Goal: Information Seeking & Learning: Learn about a topic

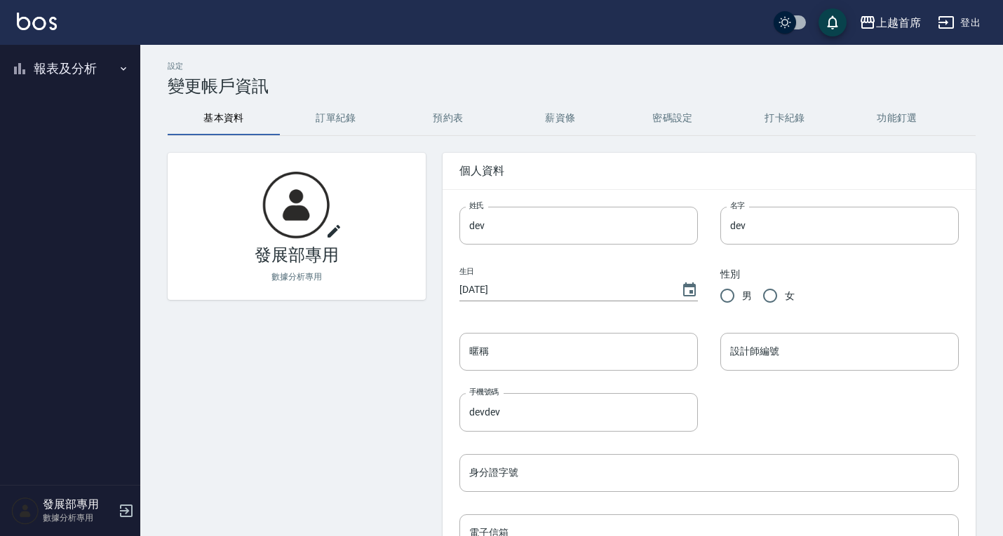
click at [100, 74] on button "報表及分析" at bounding box center [70, 68] width 129 height 36
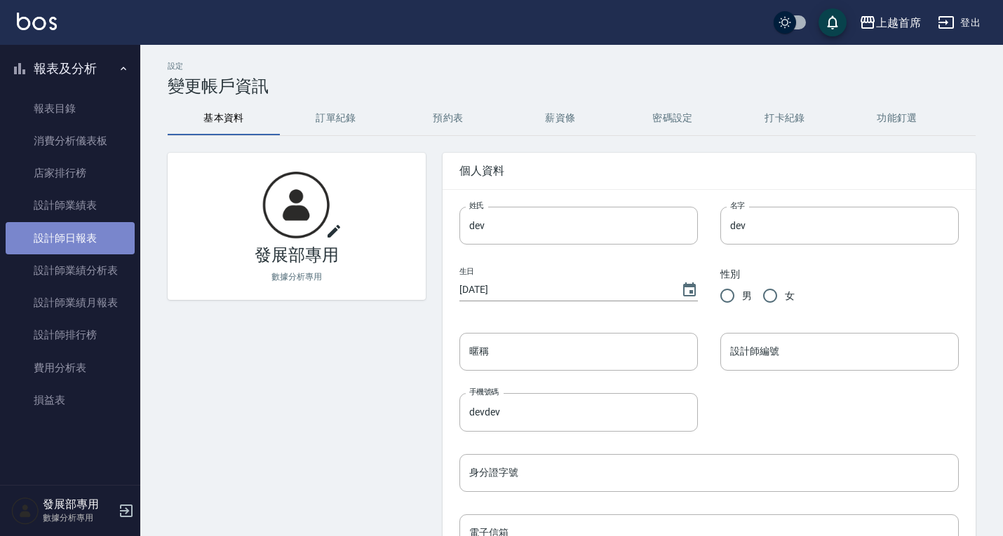
click at [55, 241] on link "設計師日報表" at bounding box center [70, 238] width 129 height 32
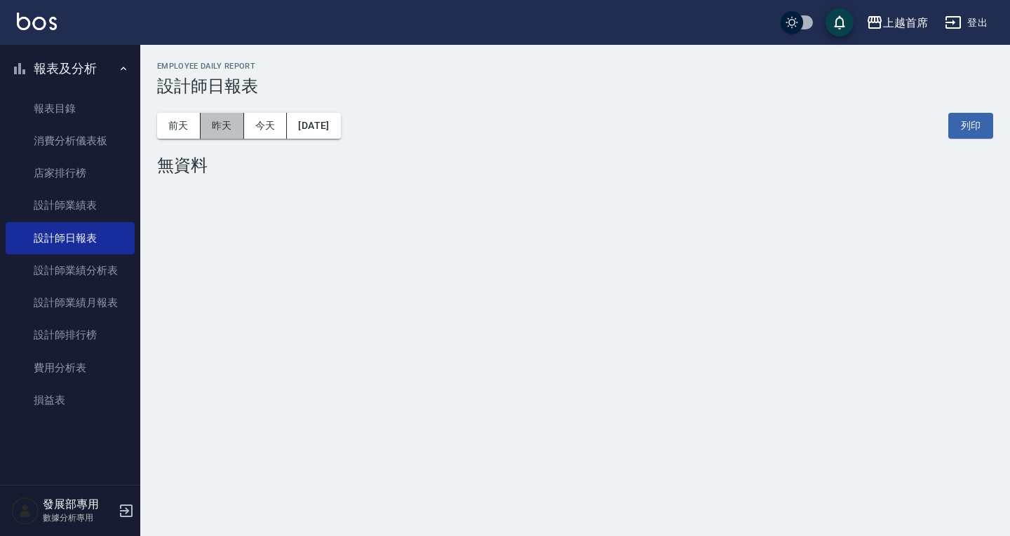
click at [240, 118] on button "昨天" at bounding box center [222, 126] width 43 height 26
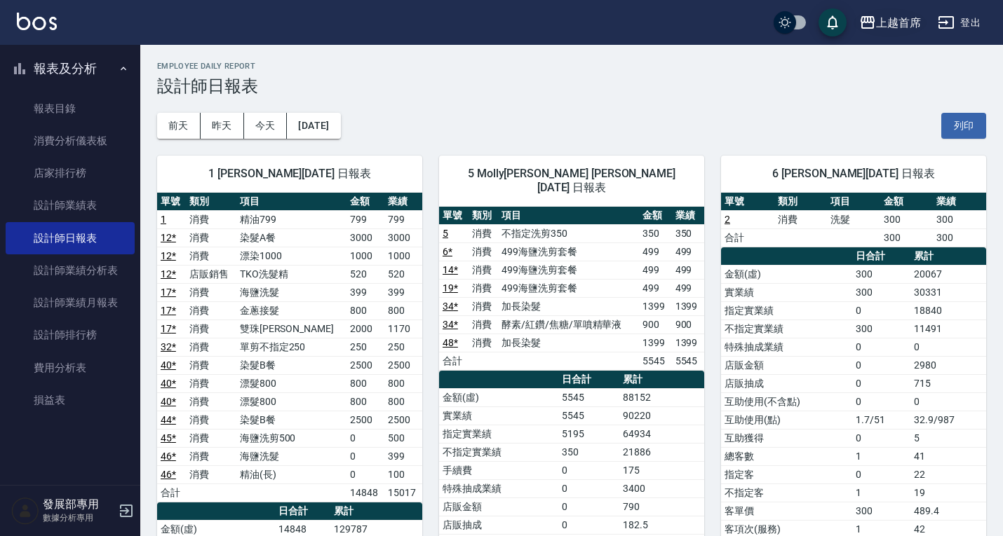
click at [883, 20] on div "上越首席" at bounding box center [898, 23] width 45 height 18
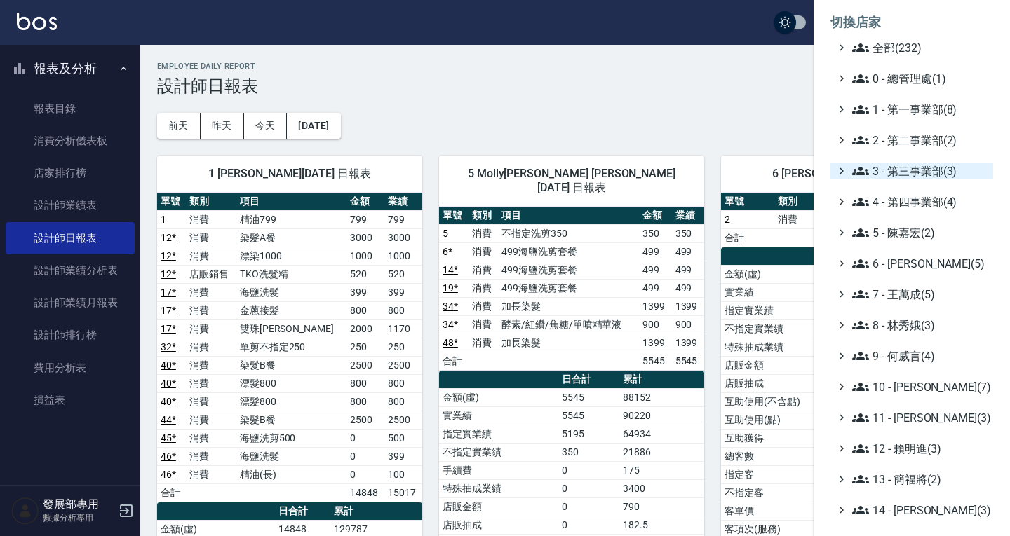
click at [897, 177] on span "3 - 第三事業部(3)" at bounding box center [919, 171] width 135 height 17
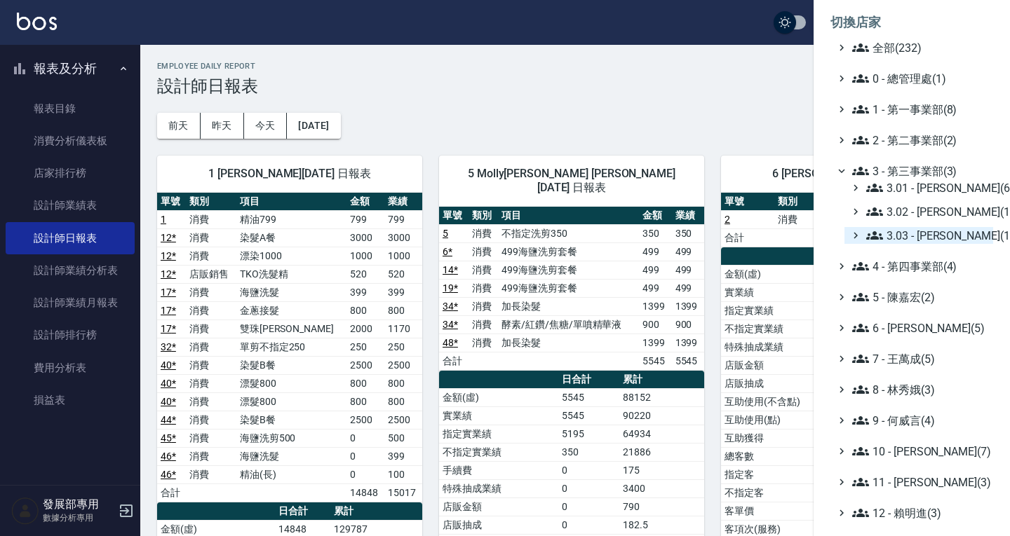
click at [910, 231] on span "3.03 - [PERSON_NAME](1)" at bounding box center [926, 235] width 121 height 17
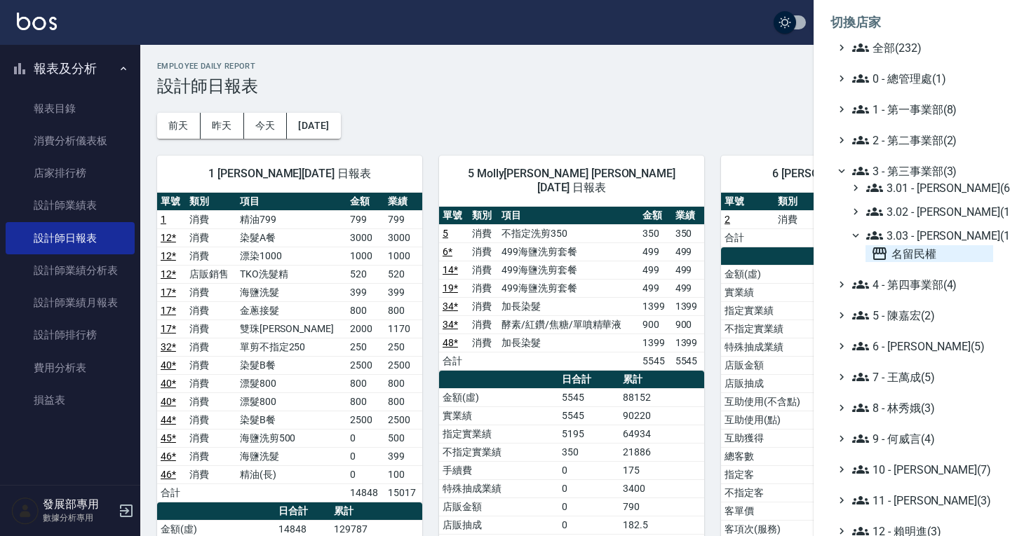
click at [916, 245] on span "名留民權" at bounding box center [929, 253] width 116 height 17
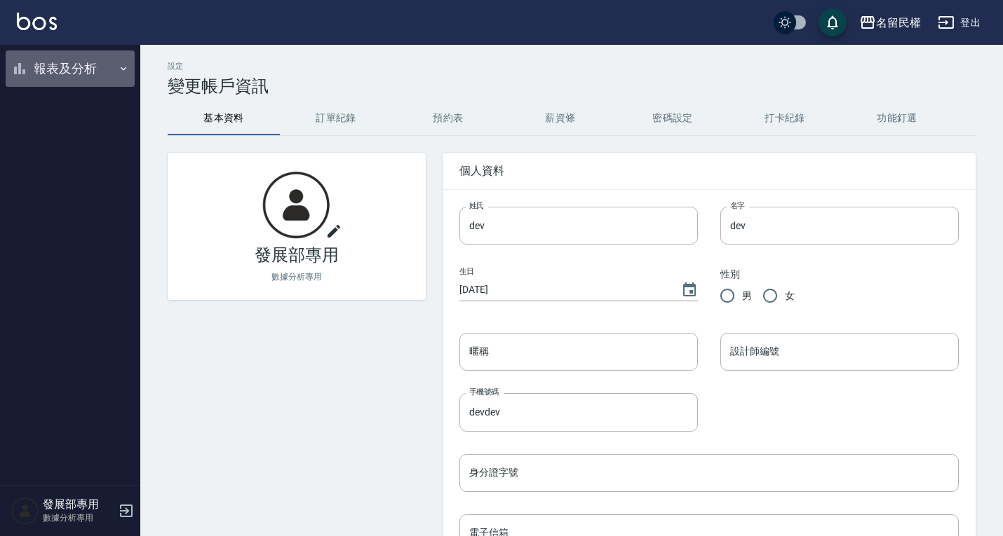
click at [61, 73] on button "報表及分析" at bounding box center [70, 68] width 129 height 36
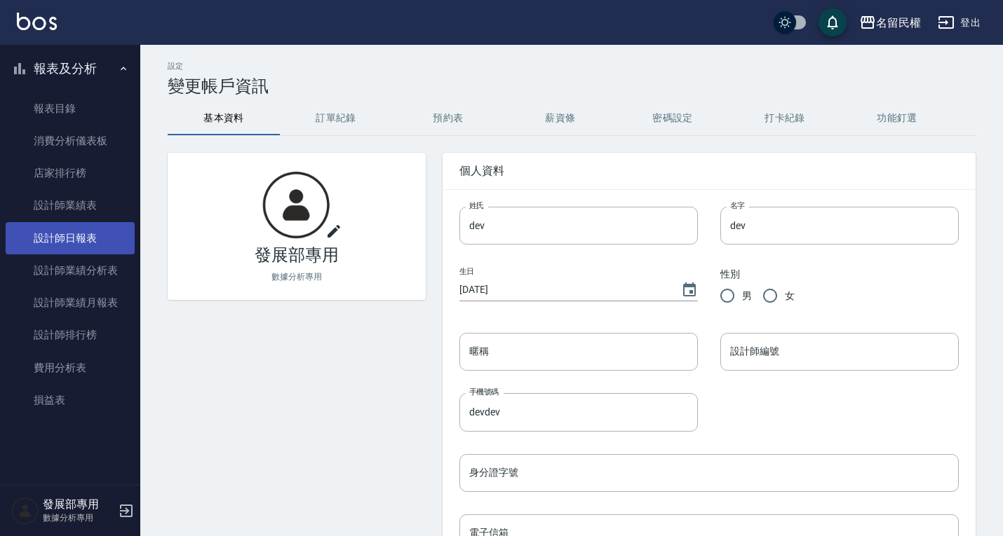
click at [72, 235] on link "設計師日報表" at bounding box center [70, 238] width 129 height 32
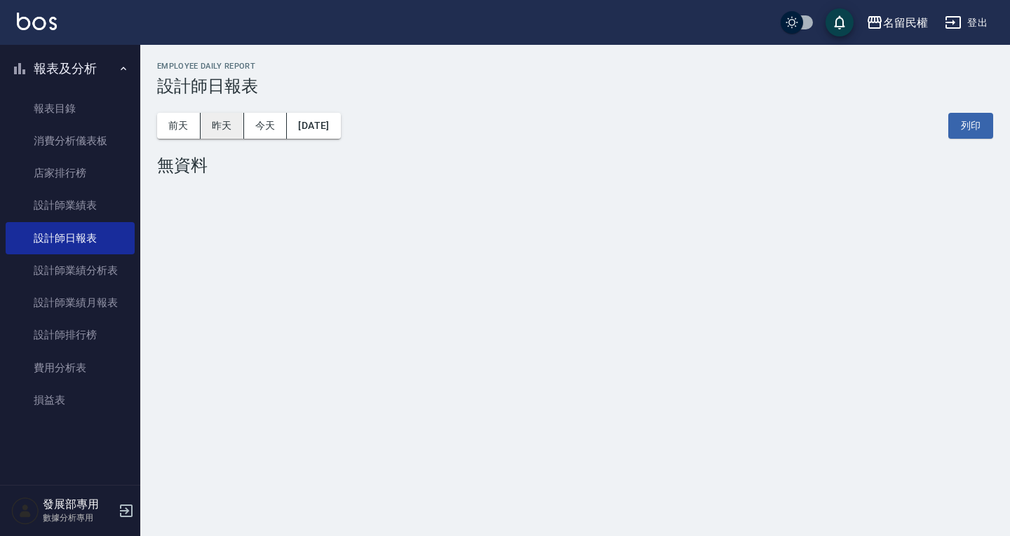
click at [217, 123] on button "昨天" at bounding box center [222, 126] width 43 height 26
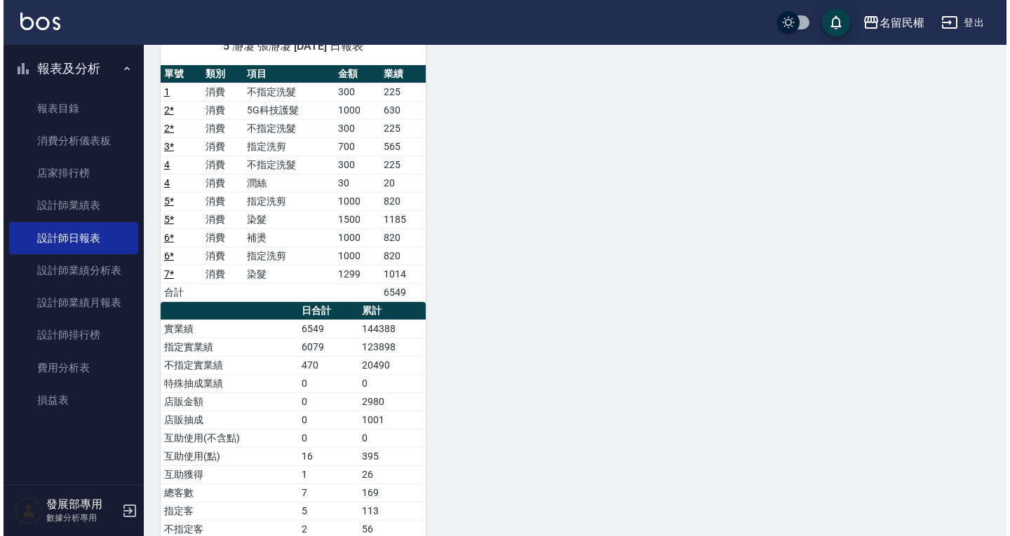
scroll to position [140, 0]
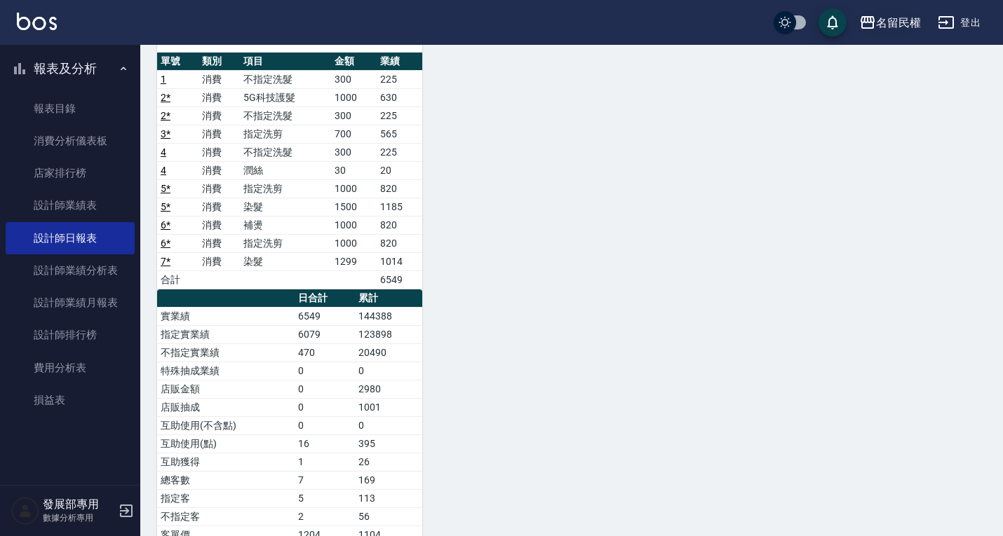
click at [885, 28] on div "名留民權" at bounding box center [898, 23] width 45 height 18
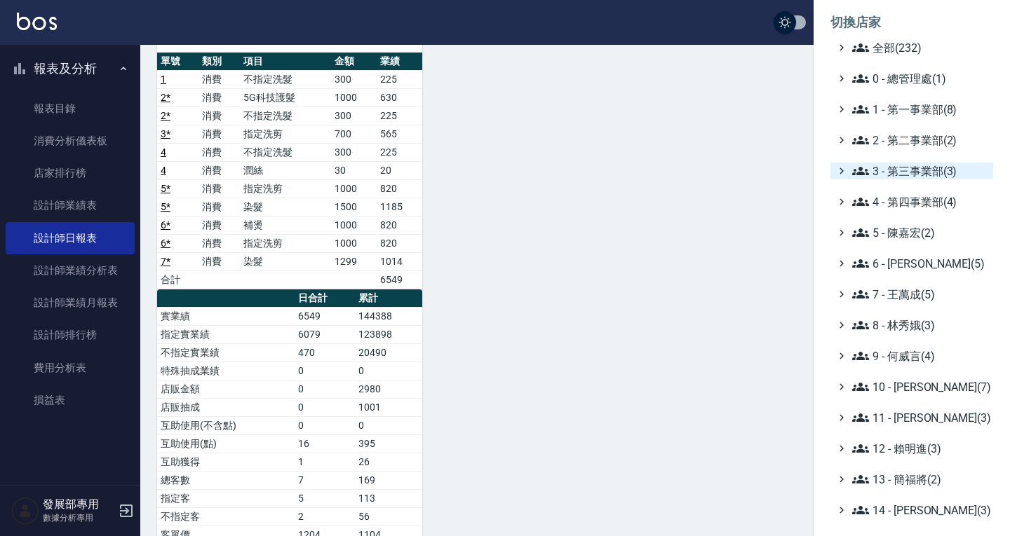
click at [903, 172] on span "3 - 第三事業部(3)" at bounding box center [919, 171] width 135 height 17
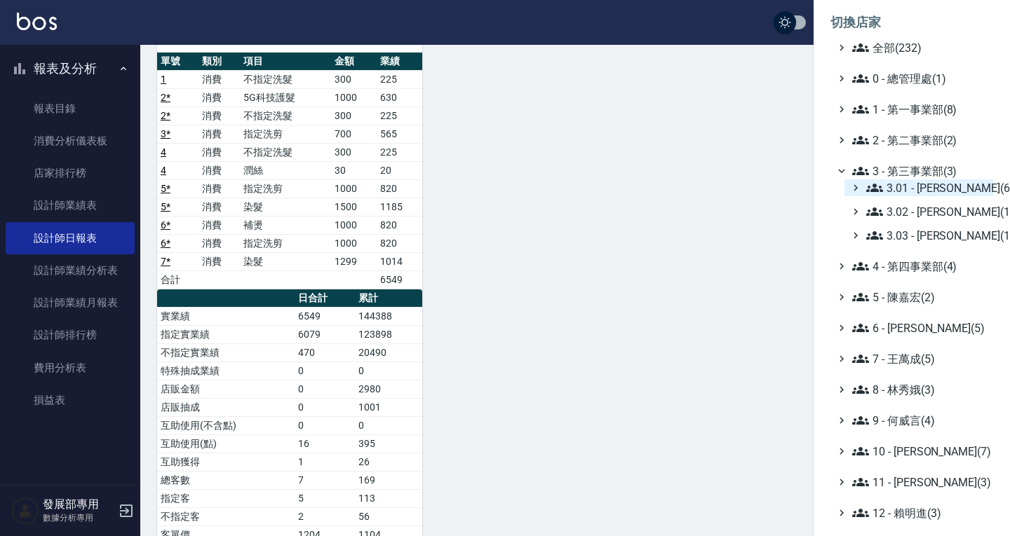
click at [917, 190] on span "3.01 - [PERSON_NAME](6)" at bounding box center [926, 187] width 121 height 17
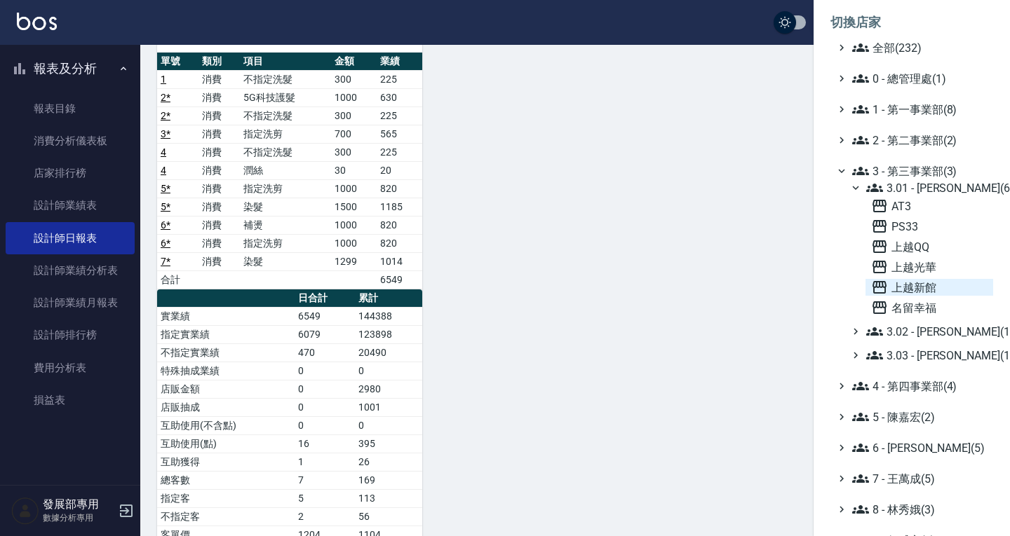
click at [912, 290] on span "上越新館" at bounding box center [929, 287] width 116 height 17
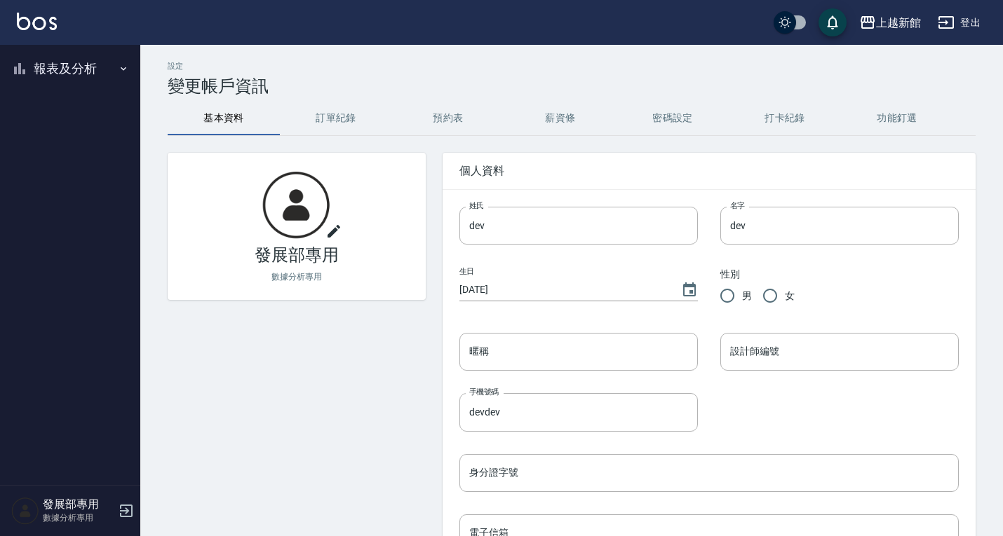
click at [100, 75] on button "報表及分析" at bounding box center [70, 68] width 129 height 36
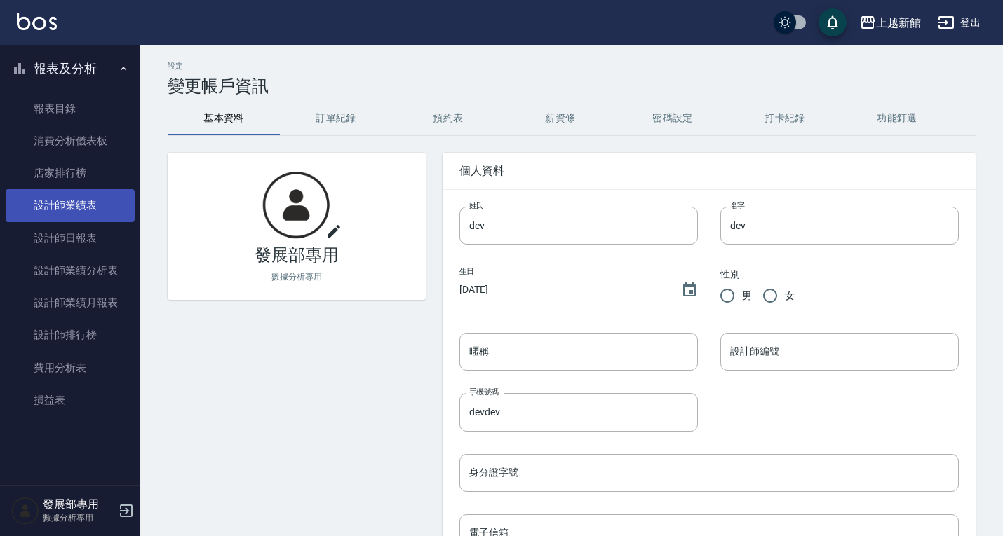
drag, startPoint x: 73, startPoint y: 231, endPoint x: 93, endPoint y: 220, distance: 22.3
click at [73, 231] on link "設計師日報表" at bounding box center [70, 238] width 129 height 32
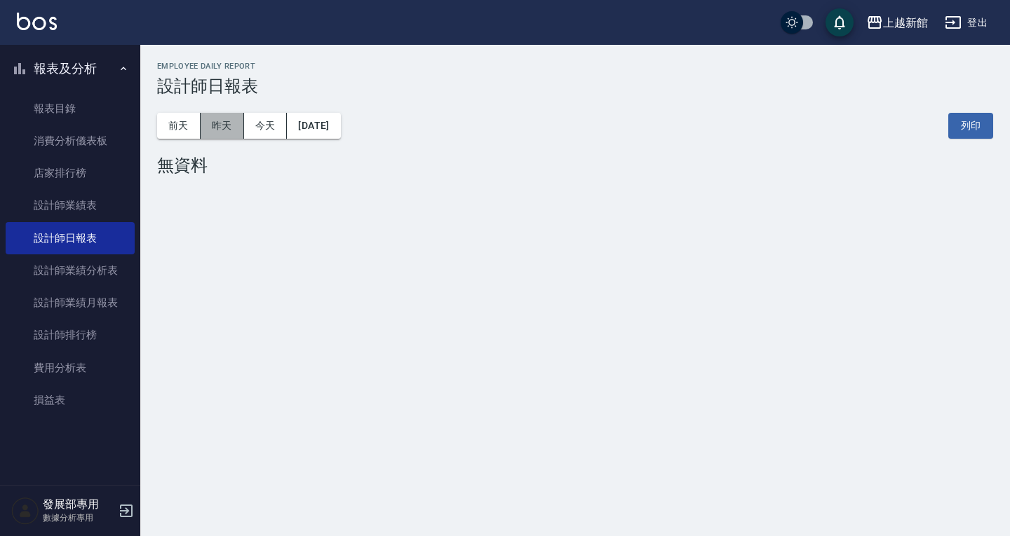
click at [221, 121] on button "昨天" at bounding box center [222, 126] width 43 height 26
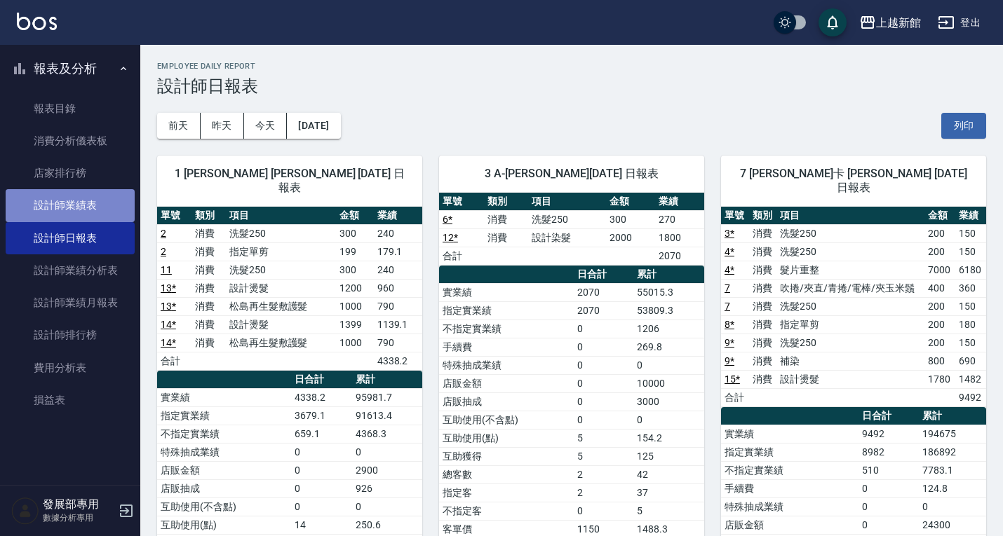
click at [96, 210] on link "設計師業績表" at bounding box center [70, 205] width 129 height 32
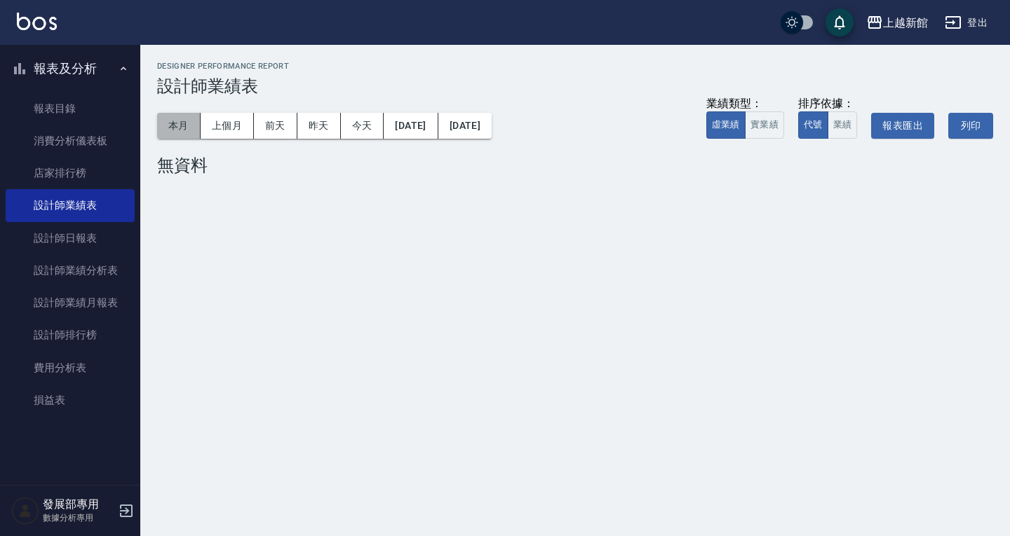
click at [174, 125] on button "本月" at bounding box center [178, 126] width 43 height 26
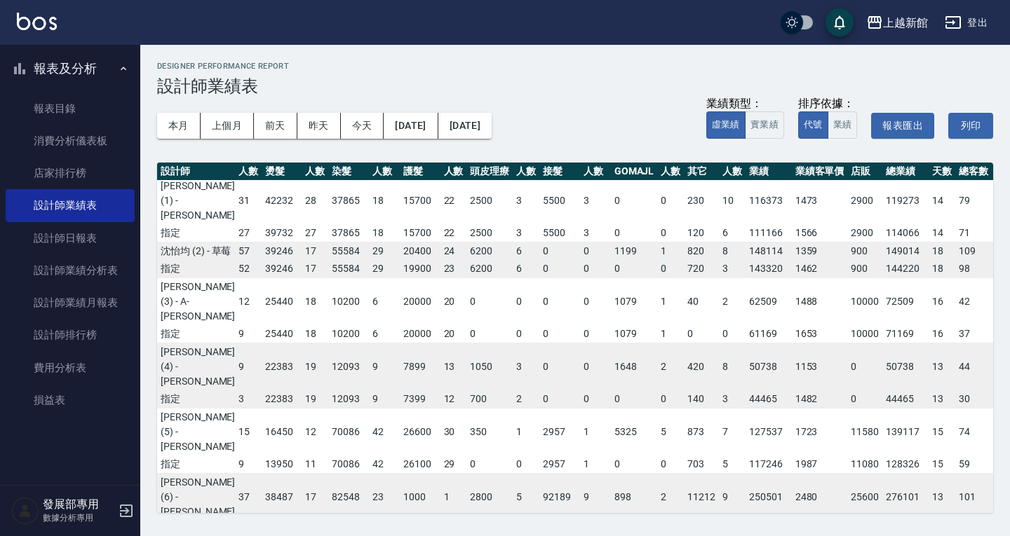
scroll to position [0, 100]
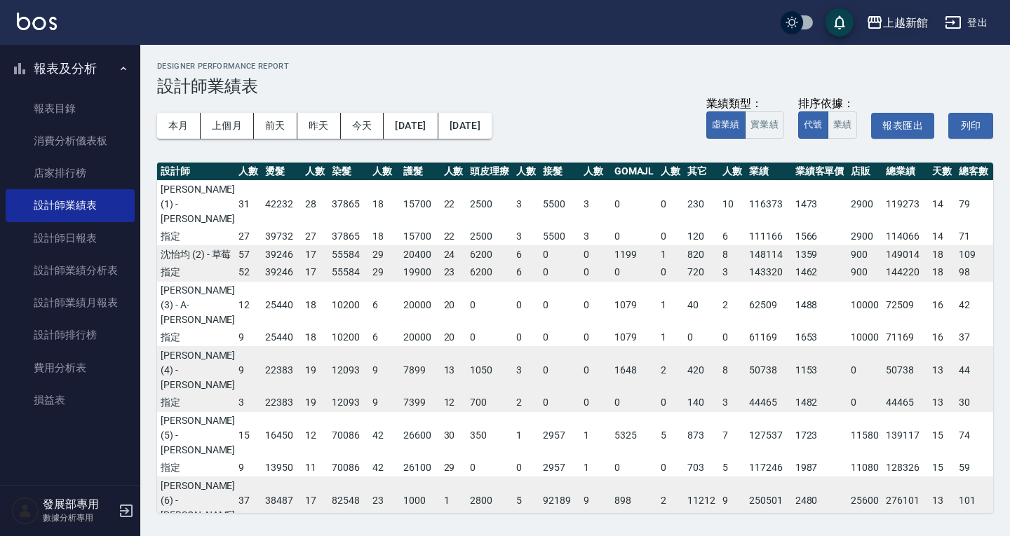
click at [889, 27] on div "上越新館" at bounding box center [905, 23] width 45 height 18
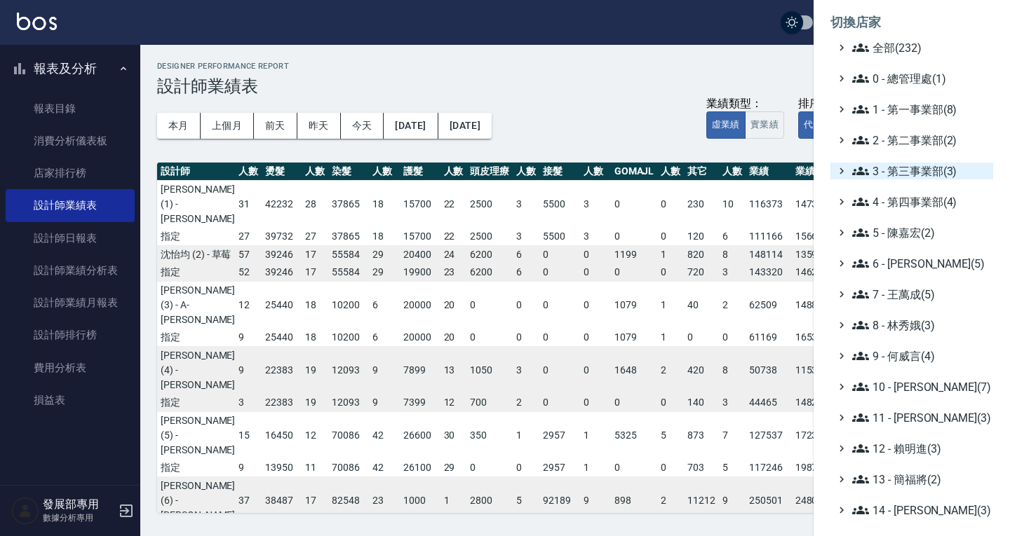
click at [915, 171] on span "3 - 第三事業部(3)" at bounding box center [919, 171] width 135 height 17
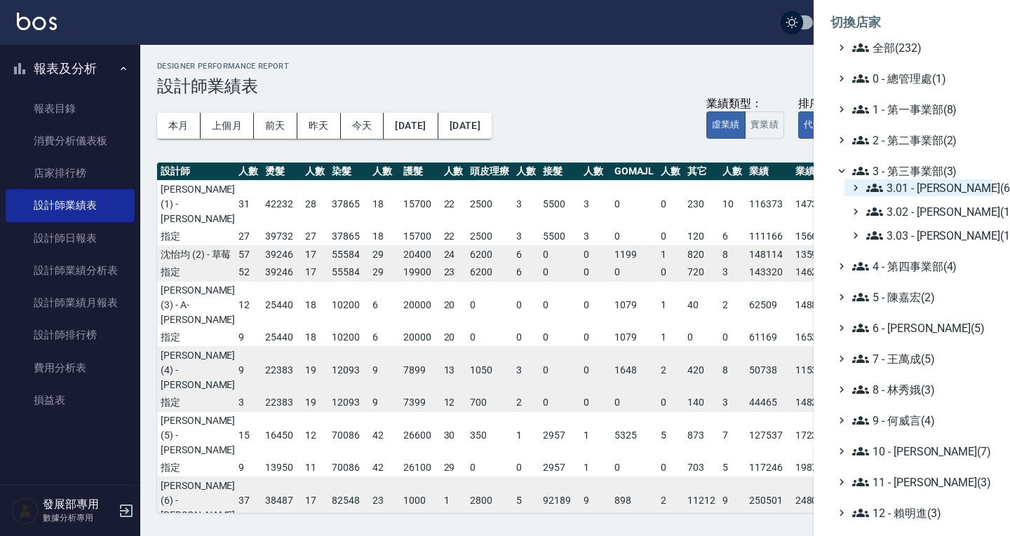
click at [916, 182] on span "3.01 - 蔡承翰(6)" at bounding box center [926, 187] width 121 height 17
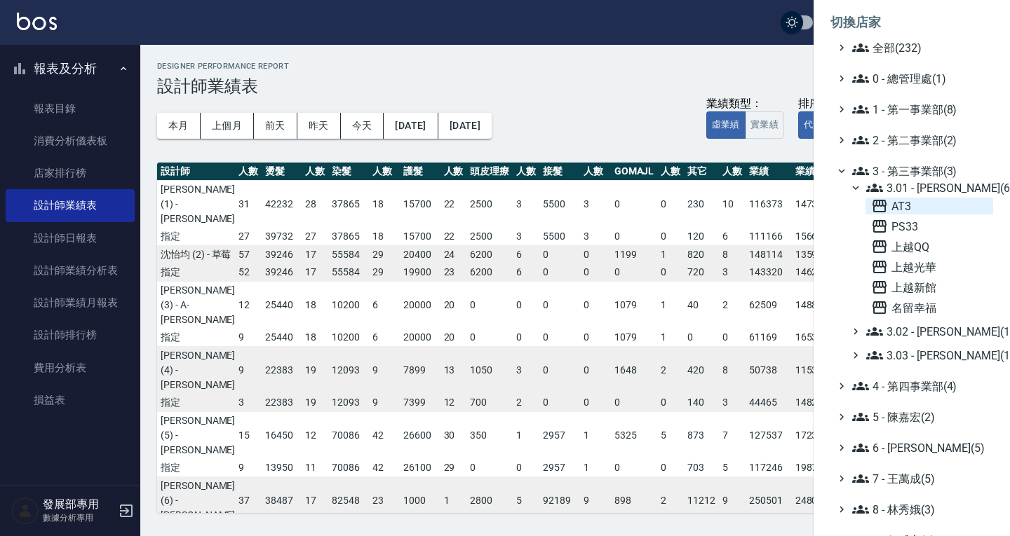
click at [911, 205] on span "AT3" at bounding box center [929, 206] width 116 height 17
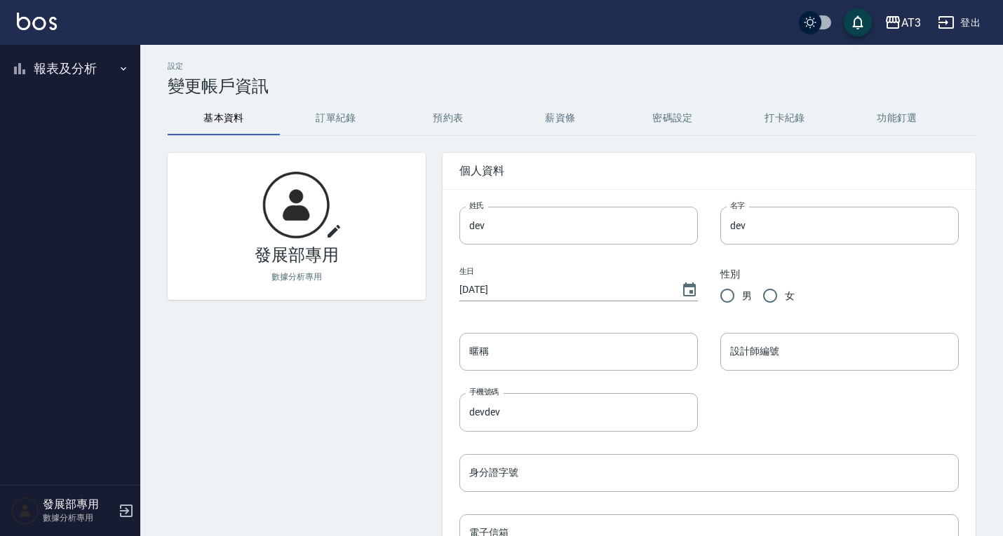
click at [38, 69] on button "報表及分析" at bounding box center [70, 68] width 129 height 36
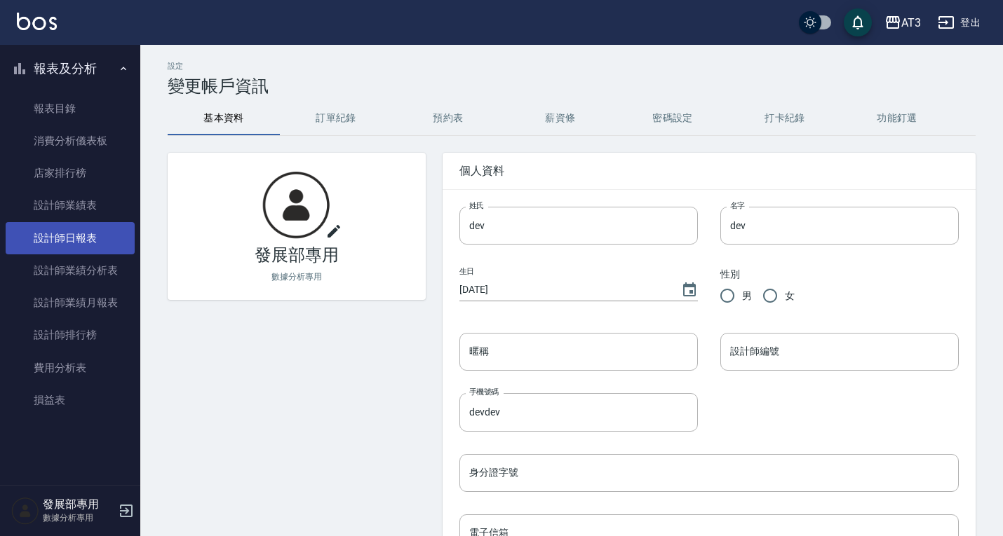
click at [60, 244] on link "設計師日報表" at bounding box center [70, 238] width 129 height 32
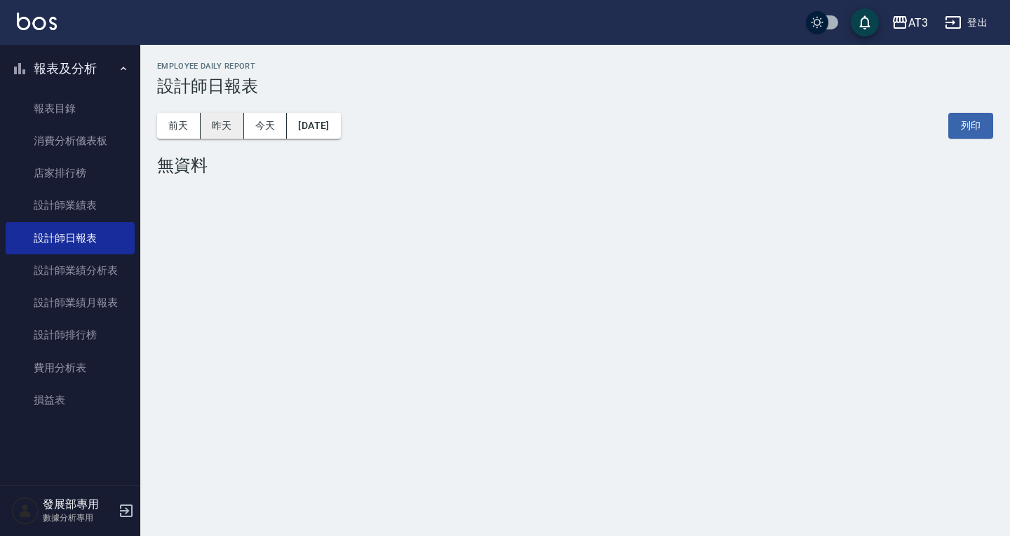
click at [213, 126] on button "昨天" at bounding box center [222, 126] width 43 height 26
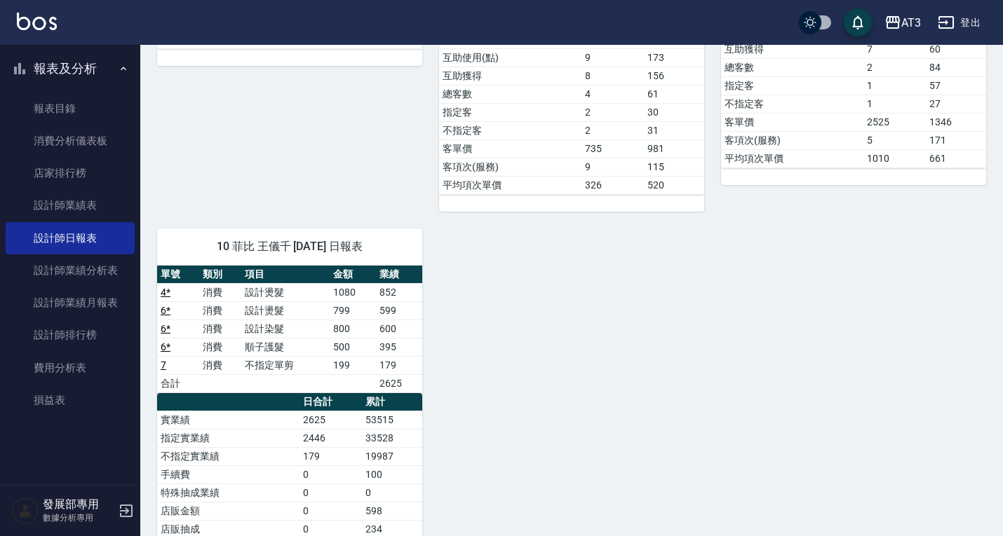
scroll to position [491, 0]
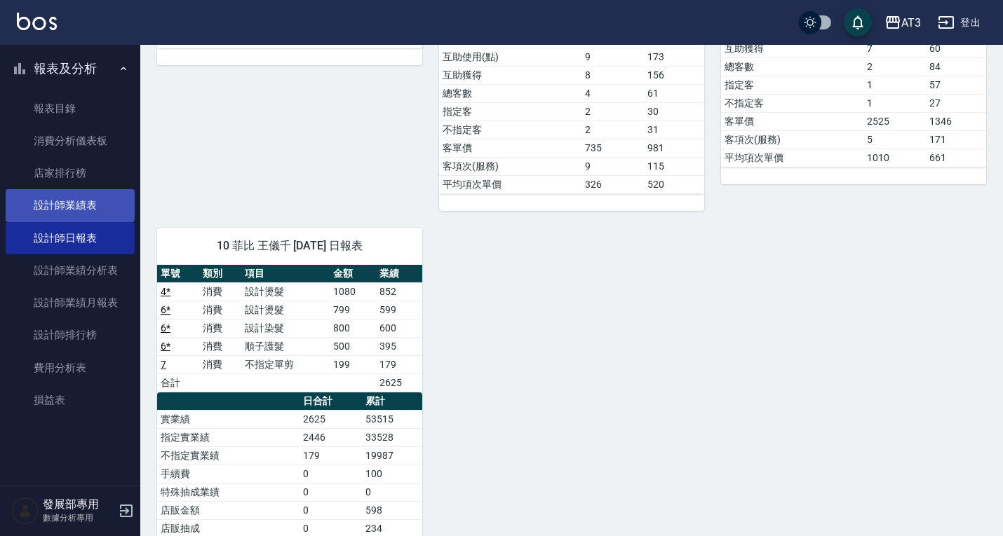
click at [97, 204] on link "設計師業績表" at bounding box center [70, 205] width 129 height 32
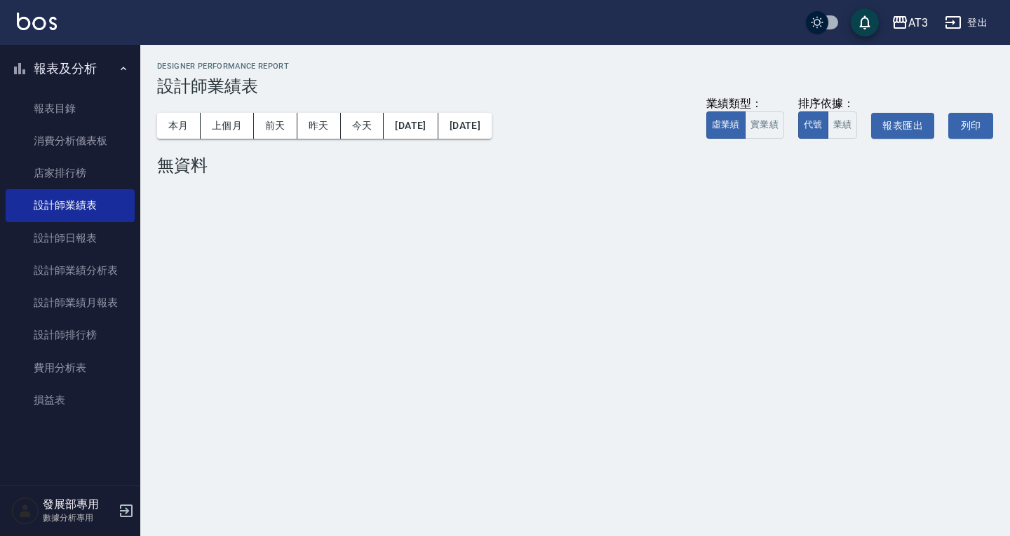
drag, startPoint x: 176, startPoint y: 142, endPoint x: 181, endPoint y: 131, distance: 12.2
click at [177, 141] on div "本月 上個月 前天 昨天 今天 2025/08/21 2025/08/21 業績類型： 虛業績 實業績 排序依據： 代號 業績 報表匯出 列印" at bounding box center [575, 126] width 836 height 60
click at [181, 131] on button "本月" at bounding box center [178, 126] width 43 height 26
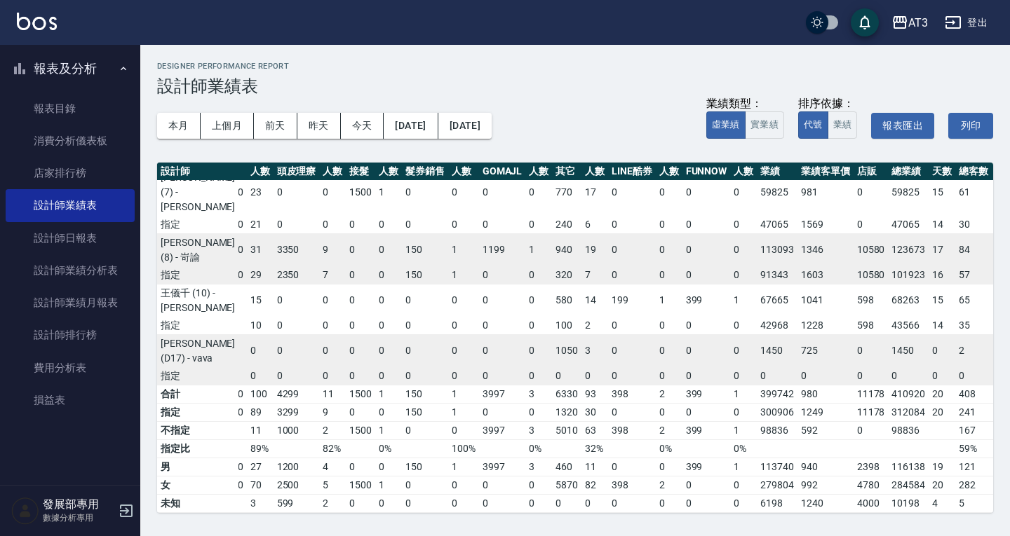
scroll to position [280, 284]
click at [228, 119] on button "上個月" at bounding box center [227, 126] width 53 height 26
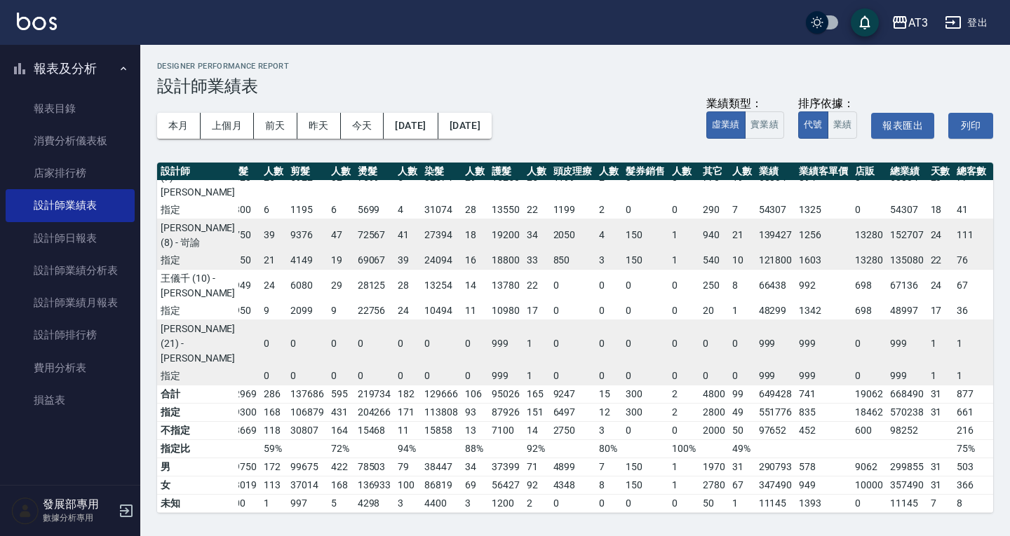
scroll to position [367, 13]
click at [175, 135] on button "本月" at bounding box center [178, 126] width 43 height 26
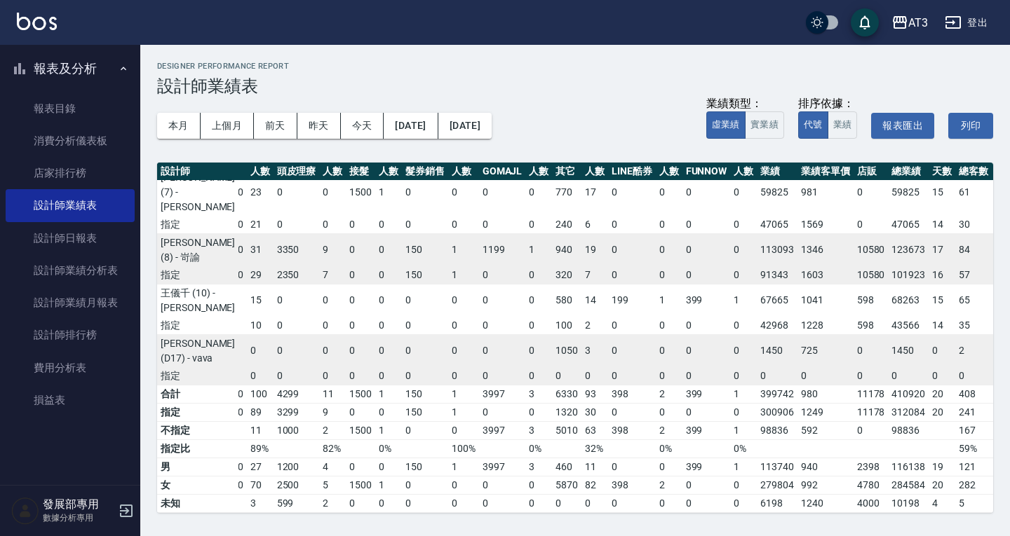
scroll to position [327, 284]
click at [930, 18] on button "AT3" at bounding box center [909, 22] width 48 height 29
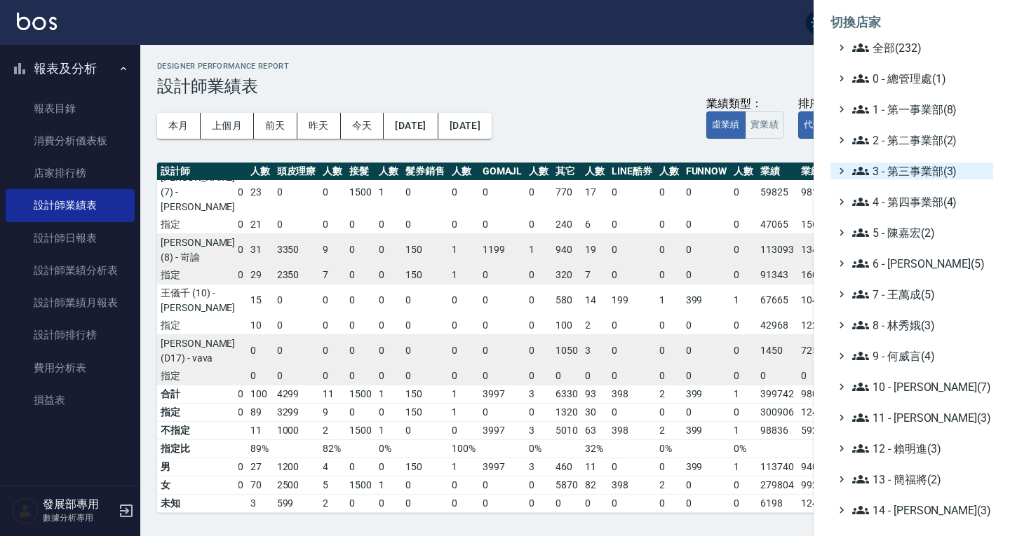
click at [916, 165] on span "3 - 第三事業部(3)" at bounding box center [919, 171] width 135 height 17
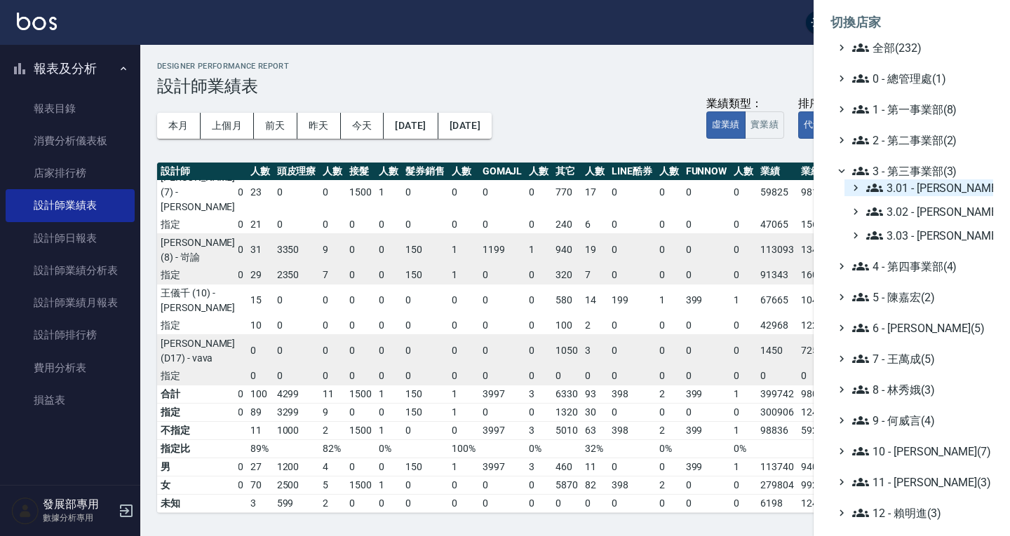
click at [912, 186] on span "3.01 - [PERSON_NAME](6)" at bounding box center [926, 187] width 121 height 17
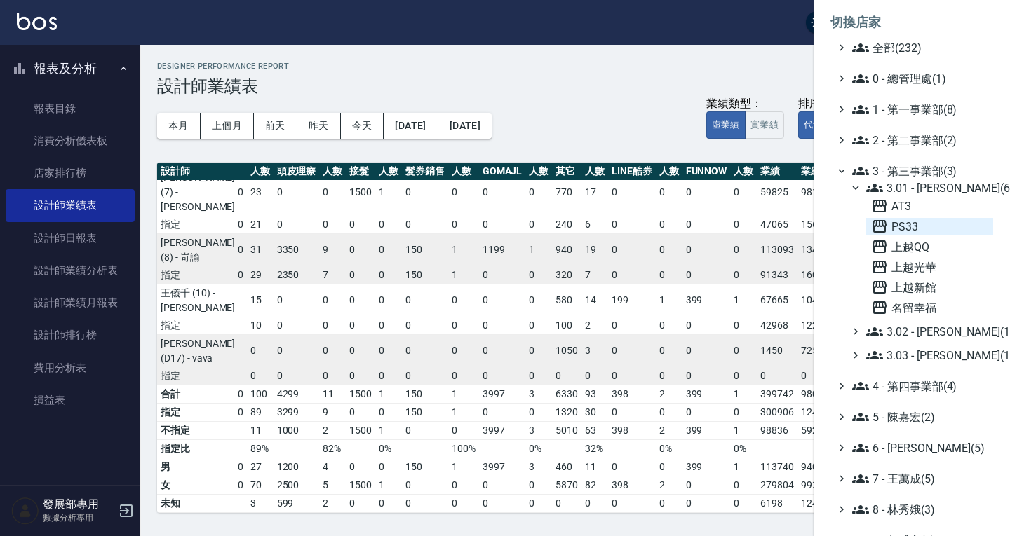
click at [912, 229] on span "PS33" at bounding box center [929, 226] width 116 height 17
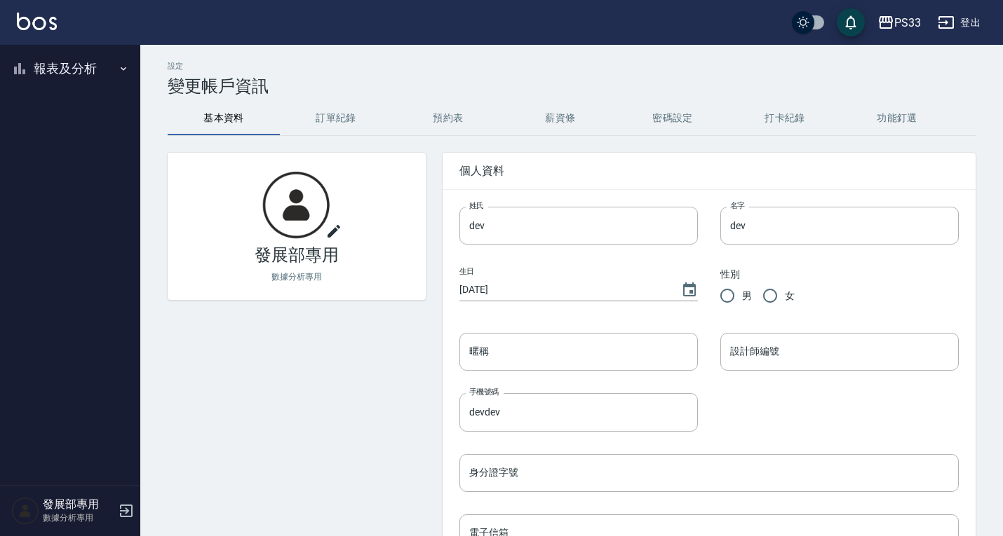
click at [63, 67] on button "報表及分析" at bounding box center [70, 68] width 129 height 36
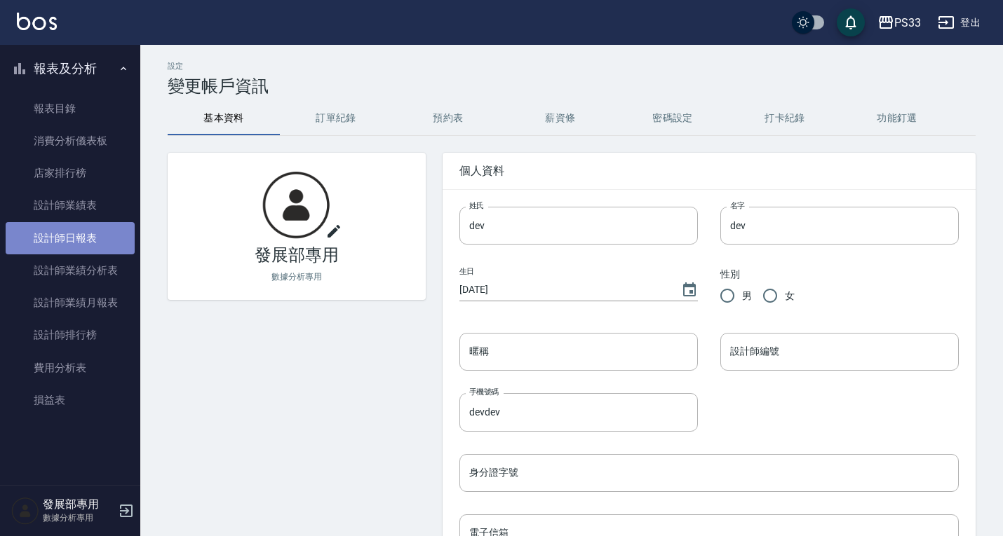
click at [75, 232] on link "設計師日報表" at bounding box center [70, 238] width 129 height 32
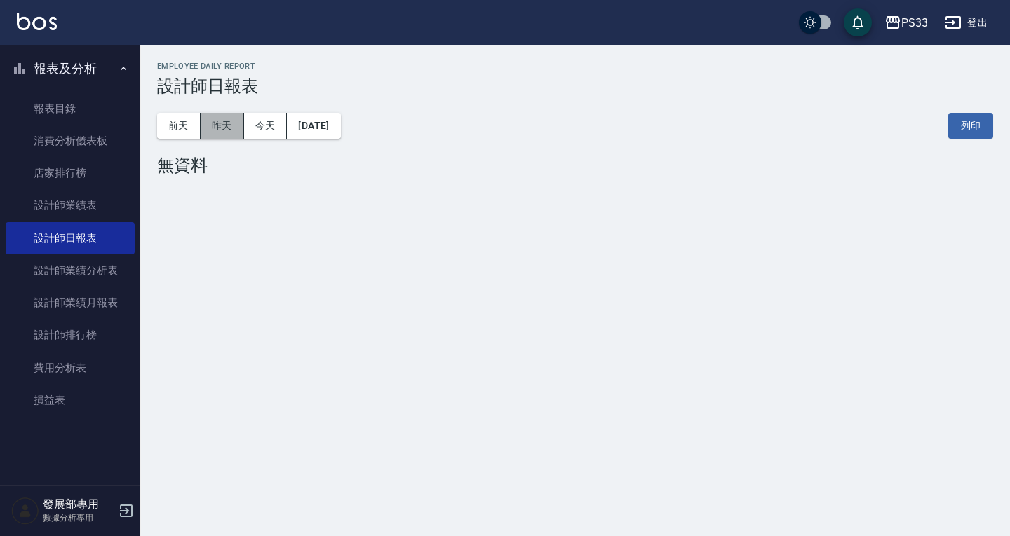
click at [204, 128] on button "昨天" at bounding box center [222, 126] width 43 height 26
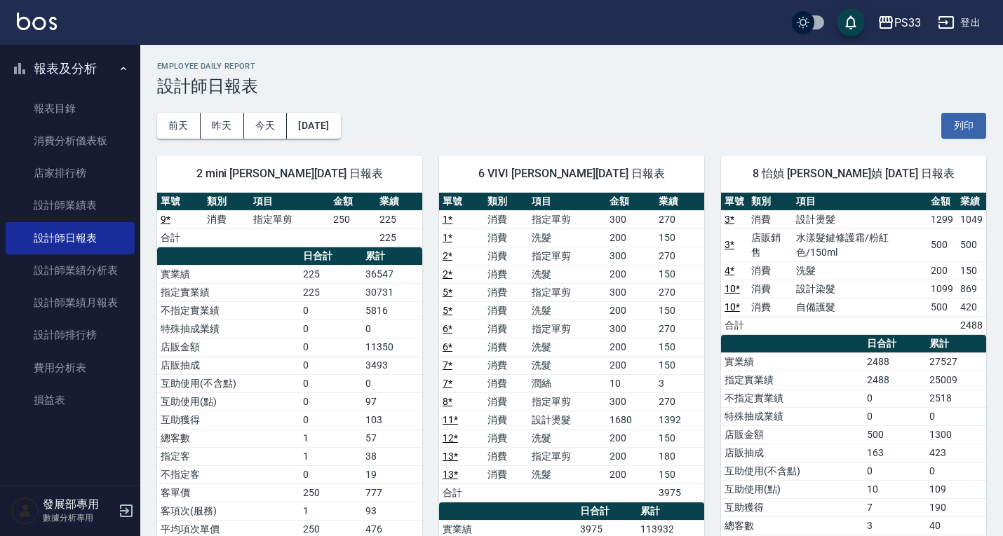
click at [901, 21] on div "PS33" at bounding box center [907, 23] width 27 height 18
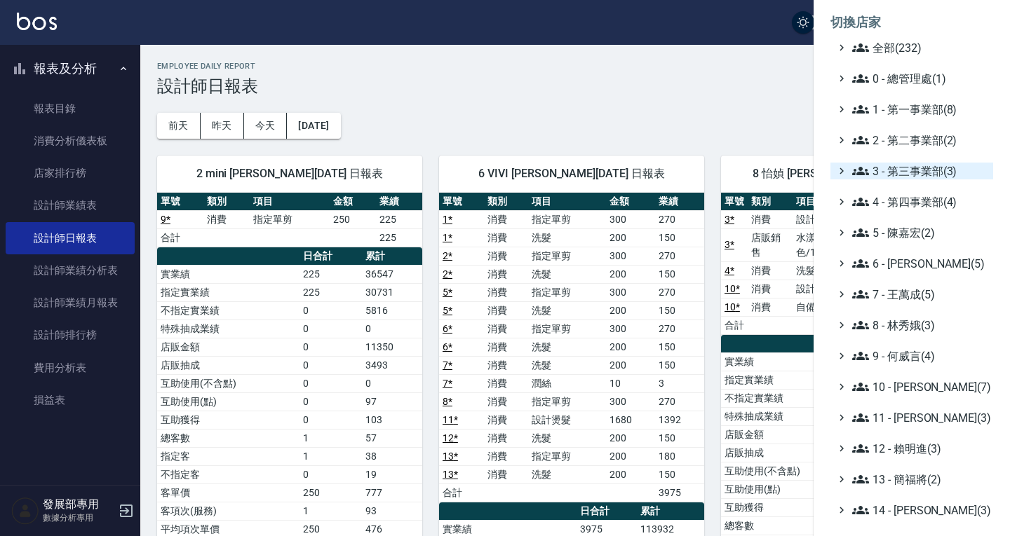
click at [893, 171] on span "3 - 第三事業部(3)" at bounding box center [919, 171] width 135 height 17
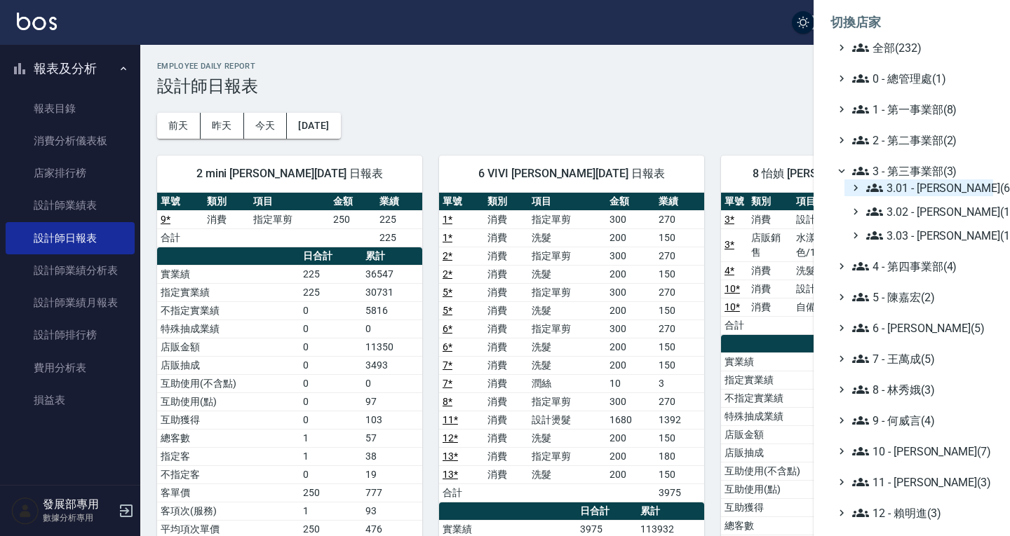
click at [901, 191] on span "3.01 - [PERSON_NAME](6)" at bounding box center [926, 187] width 121 height 17
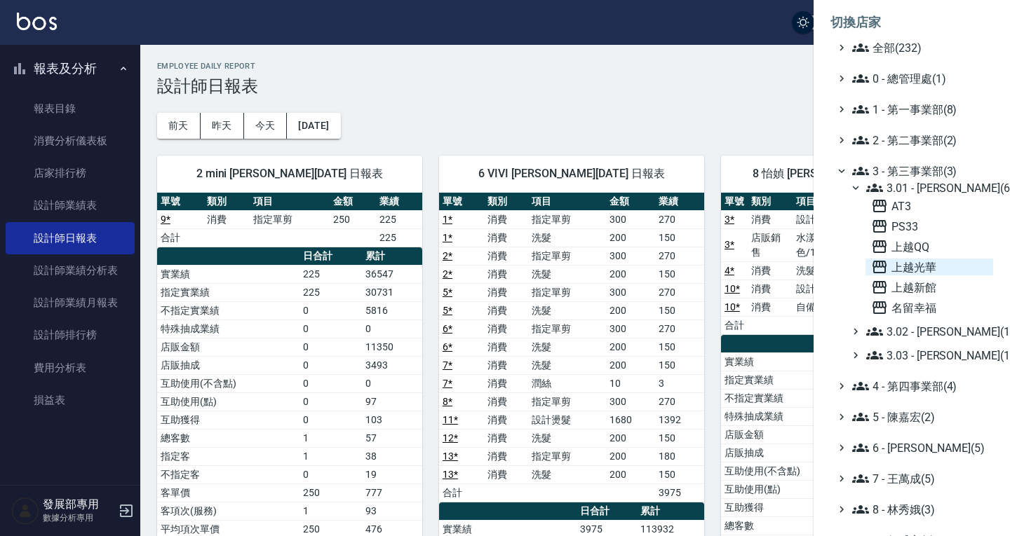
click at [922, 266] on span "上越光華" at bounding box center [929, 267] width 116 height 17
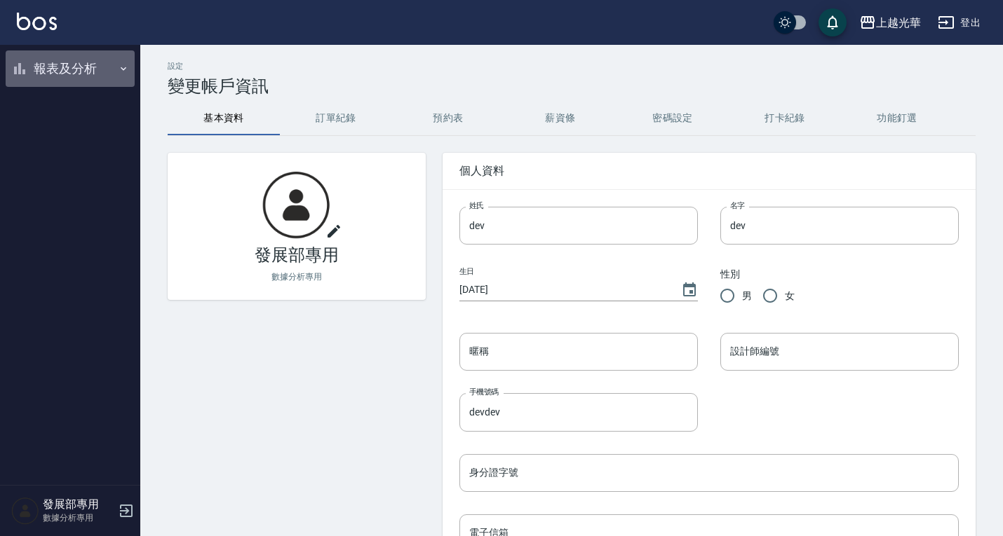
click at [54, 65] on button "報表及分析" at bounding box center [70, 68] width 129 height 36
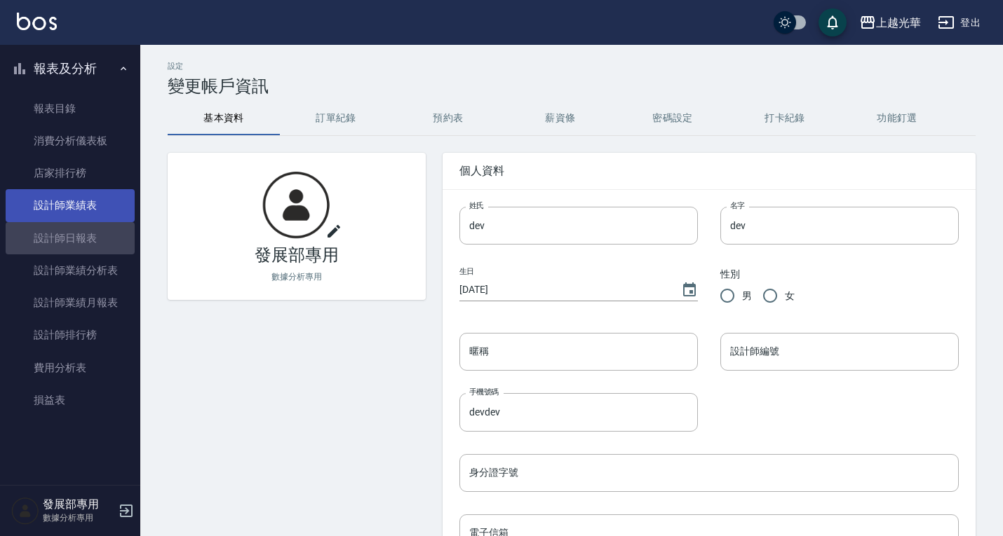
drag, startPoint x: 91, startPoint y: 230, endPoint x: 111, endPoint y: 214, distance: 25.4
click at [91, 230] on link "設計師日報表" at bounding box center [70, 238] width 129 height 32
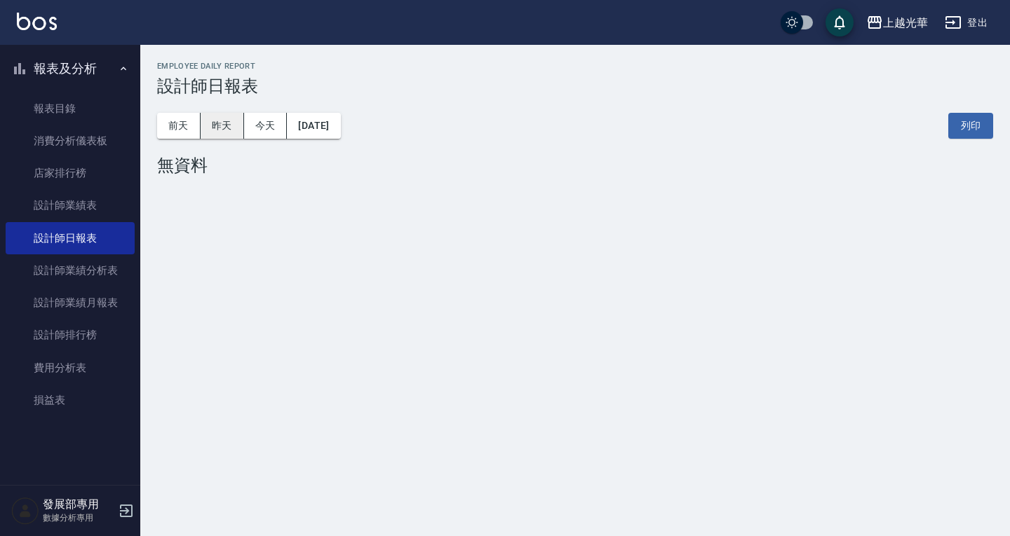
click at [209, 128] on button "昨天" at bounding box center [222, 126] width 43 height 26
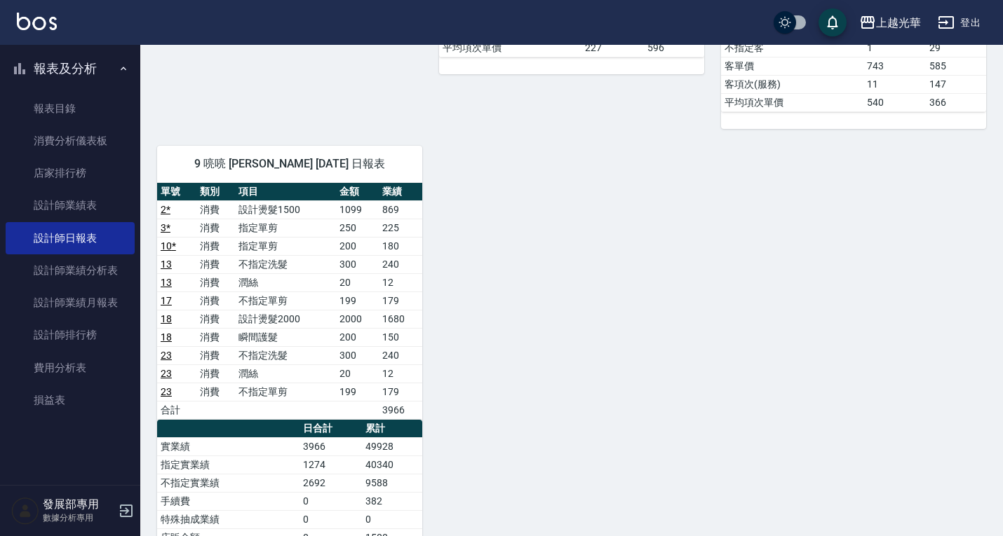
scroll to position [631, 0]
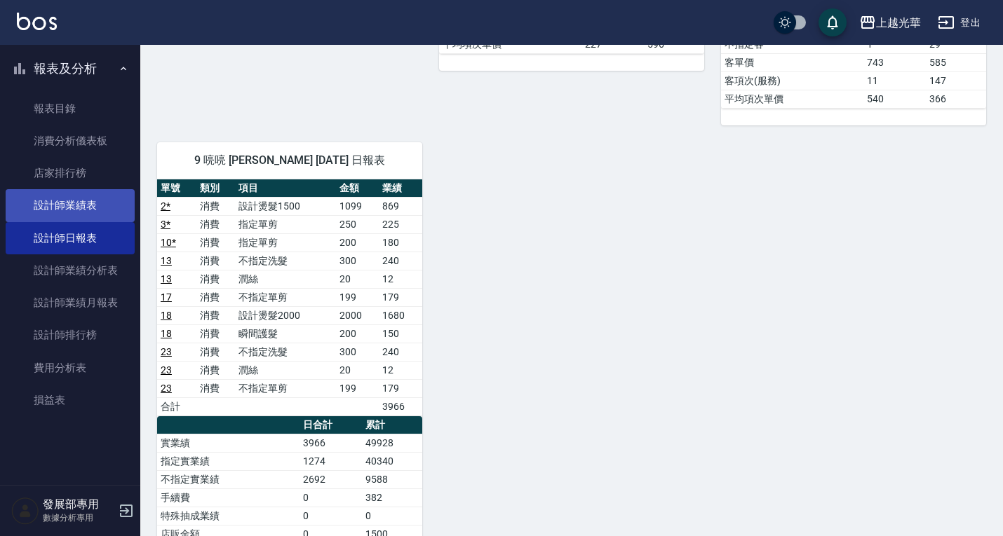
click at [91, 212] on link "設計師業績表" at bounding box center [70, 205] width 129 height 32
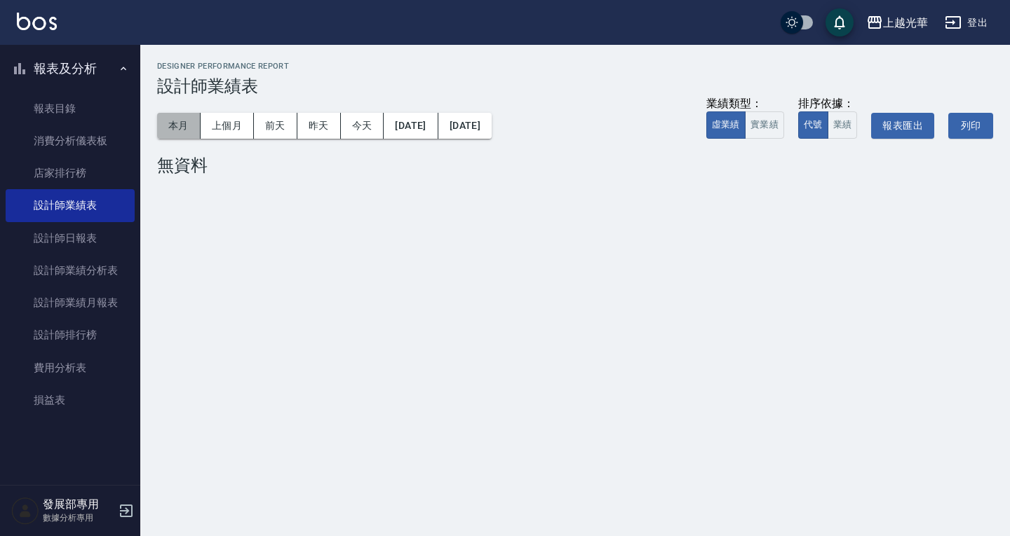
click at [189, 130] on button "本月" at bounding box center [178, 126] width 43 height 26
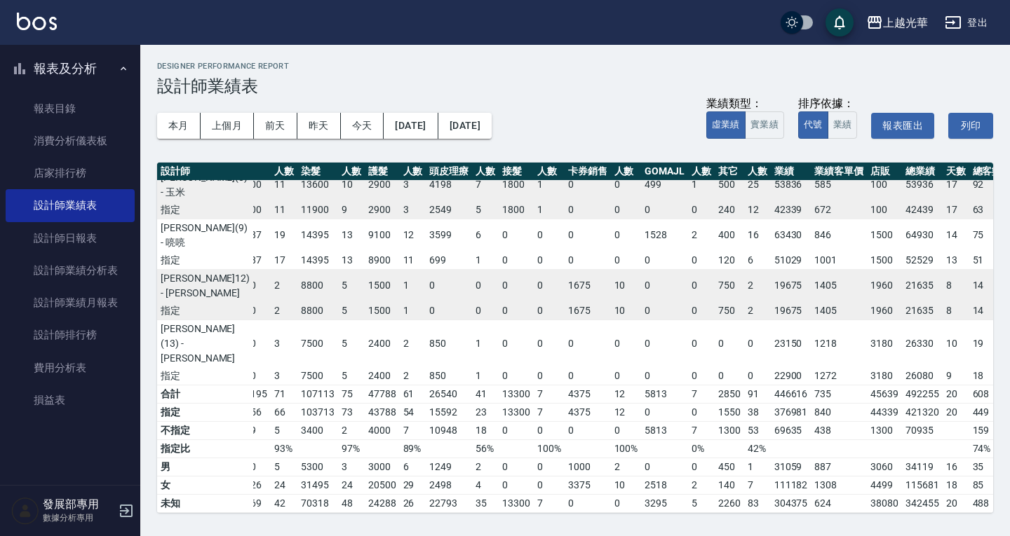
scroll to position [372, 146]
click at [902, 18] on div "上越光華" at bounding box center [905, 23] width 45 height 18
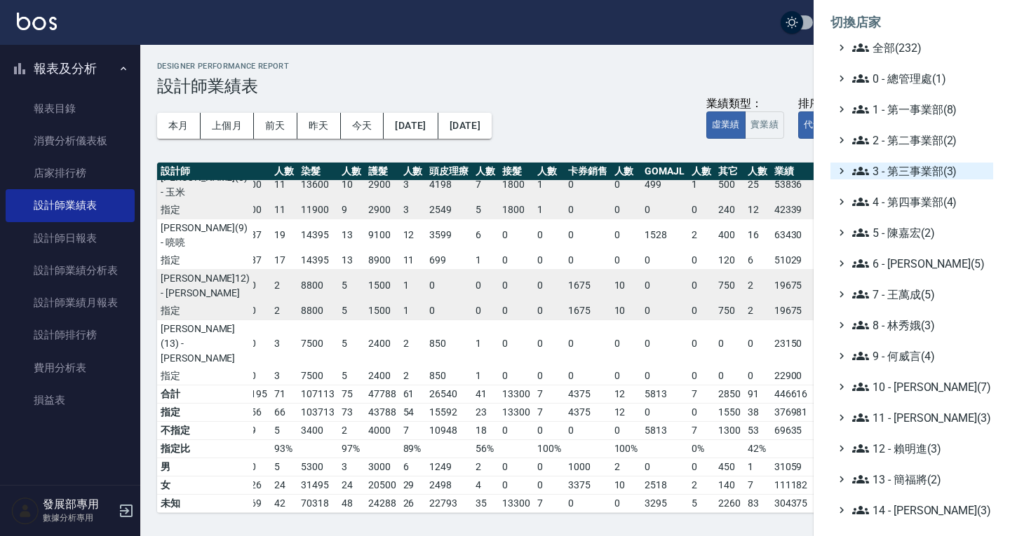
click at [906, 175] on span "3 - 第三事業部(3)" at bounding box center [919, 171] width 135 height 17
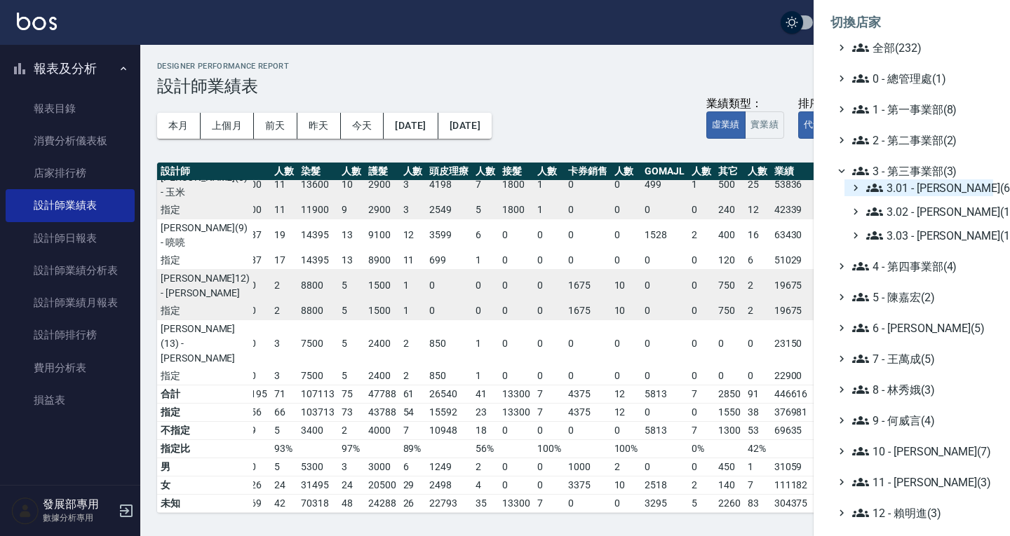
click at [908, 191] on span "3.01 - 蔡承翰(6)" at bounding box center [926, 187] width 121 height 17
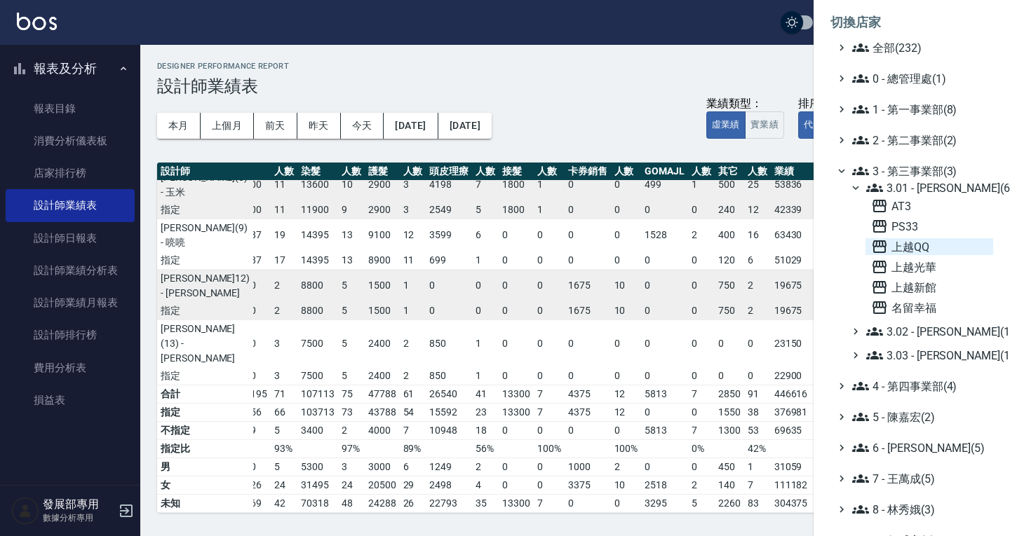
click at [905, 247] on span "上越QQ" at bounding box center [929, 246] width 116 height 17
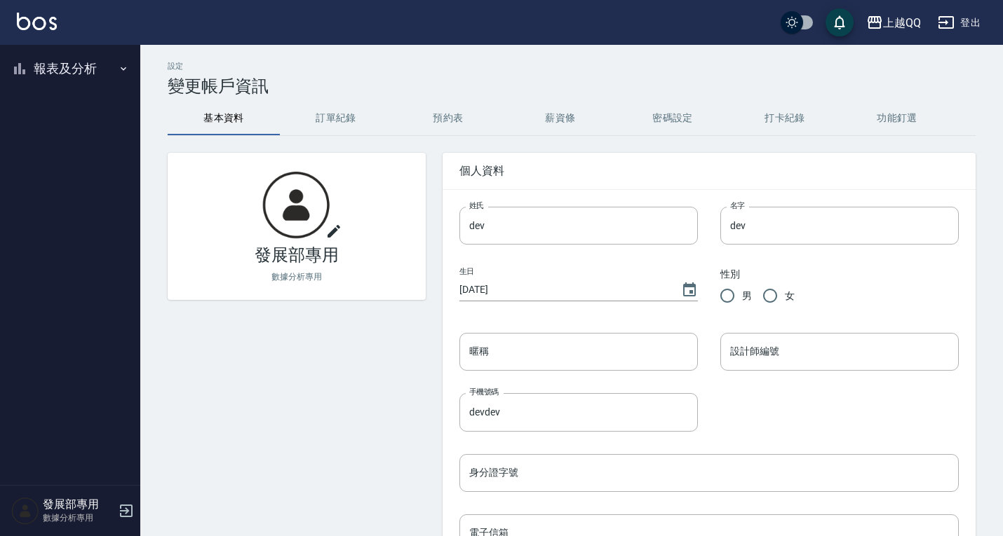
click at [70, 72] on button "報表及分析" at bounding box center [70, 68] width 129 height 36
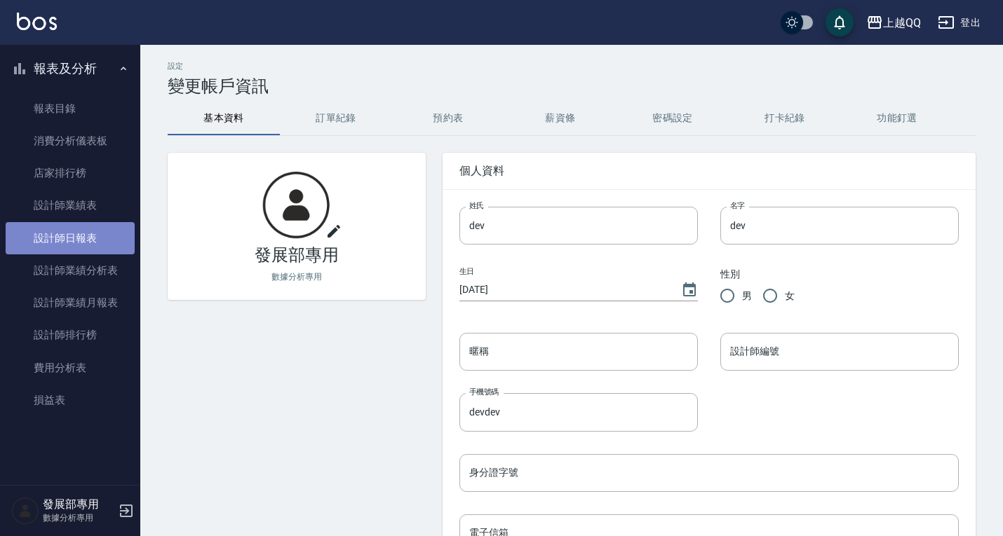
click at [72, 242] on link "設計師日報表" at bounding box center [70, 238] width 129 height 32
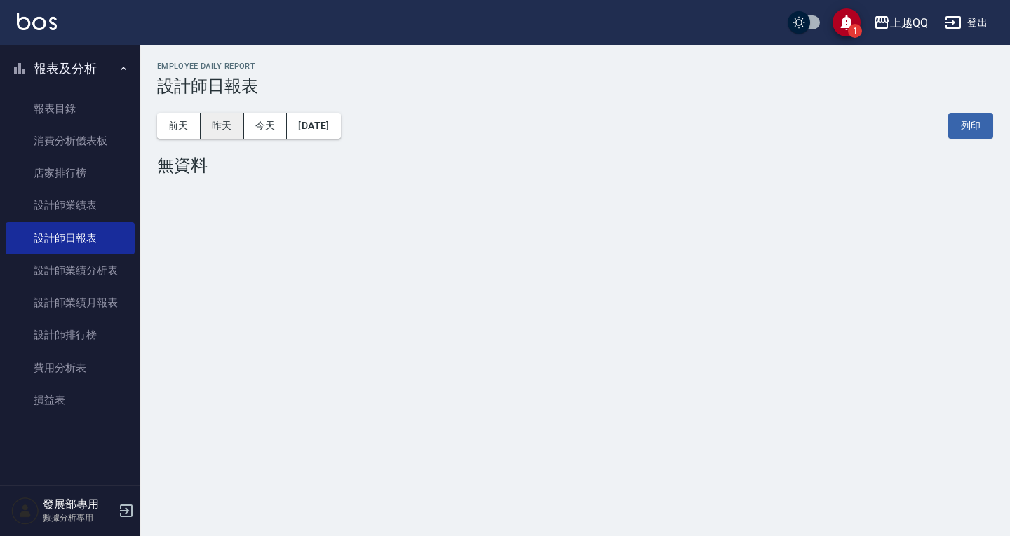
click at [213, 124] on button "昨天" at bounding box center [222, 126] width 43 height 26
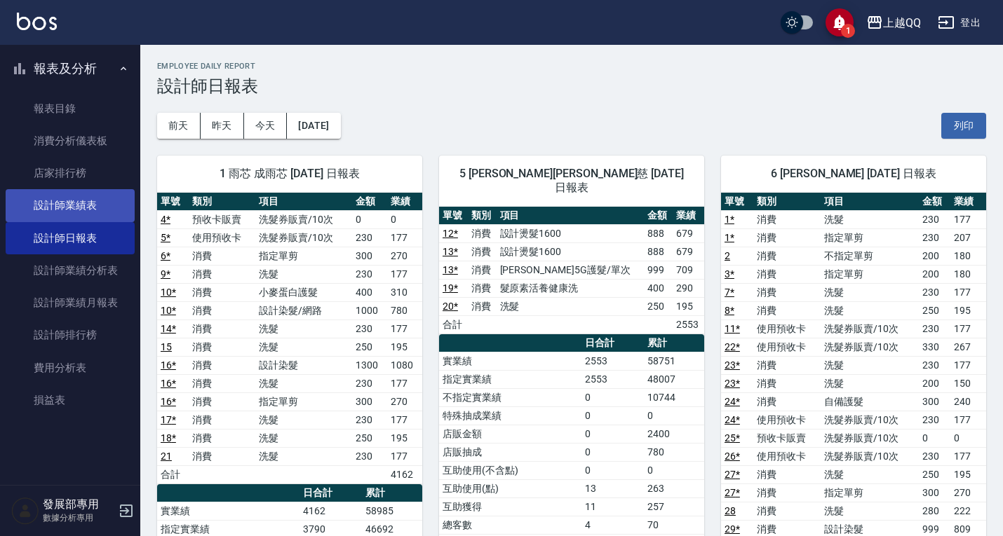
click at [101, 193] on link "設計師業績表" at bounding box center [70, 205] width 129 height 32
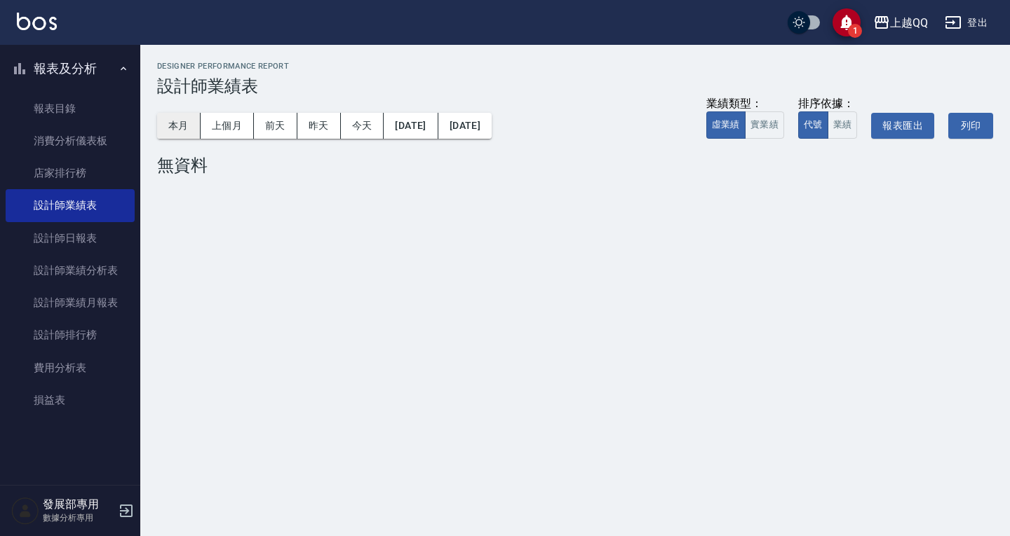
click at [187, 120] on button "本月" at bounding box center [178, 126] width 43 height 26
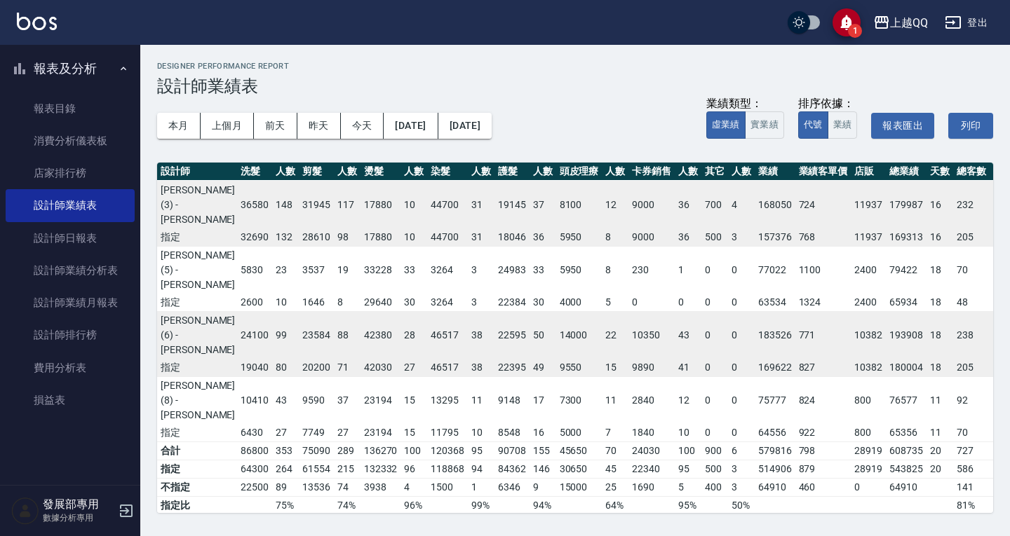
scroll to position [0, 1]
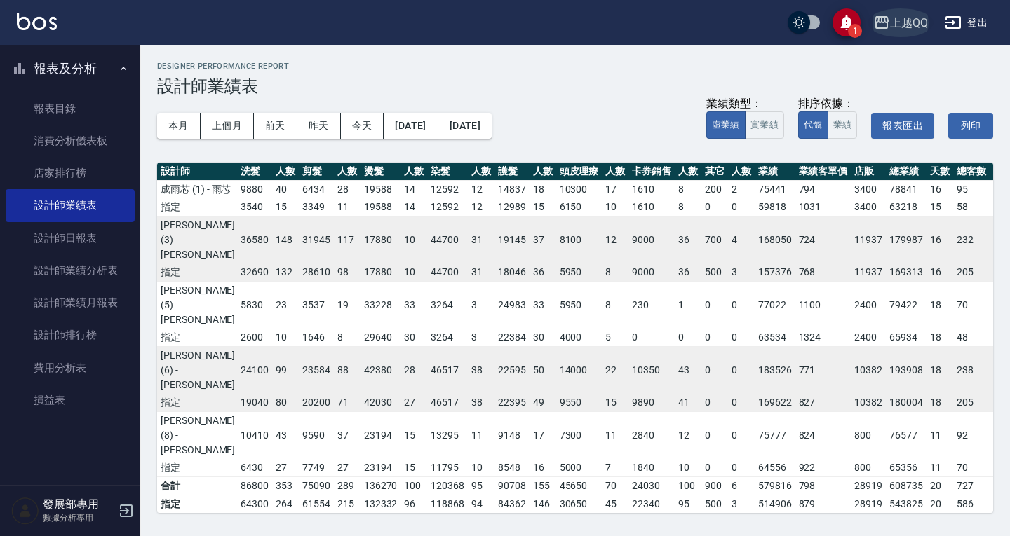
click at [896, 22] on div "上越QQ" at bounding box center [909, 23] width 38 height 18
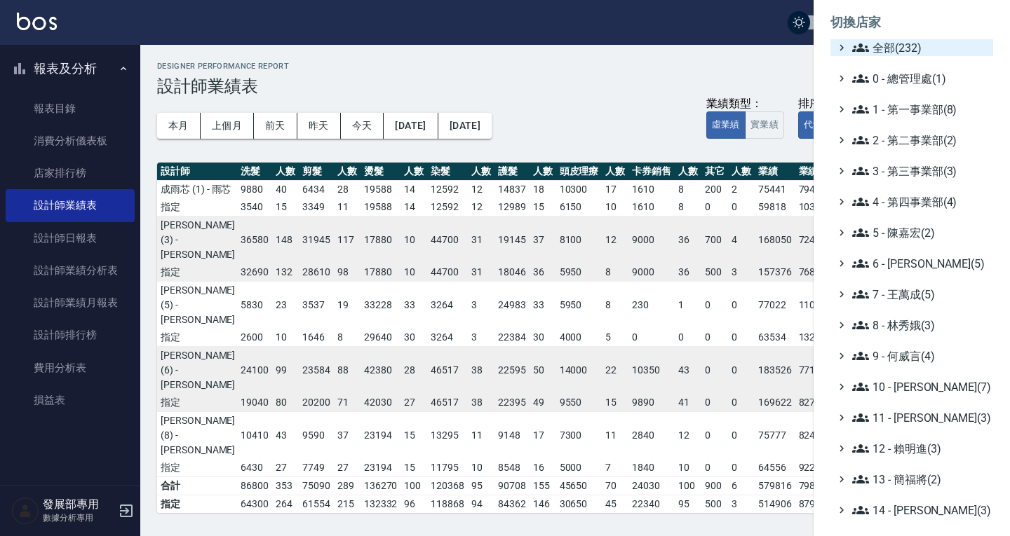
click at [896, 42] on span "全部(232)" at bounding box center [919, 47] width 135 height 17
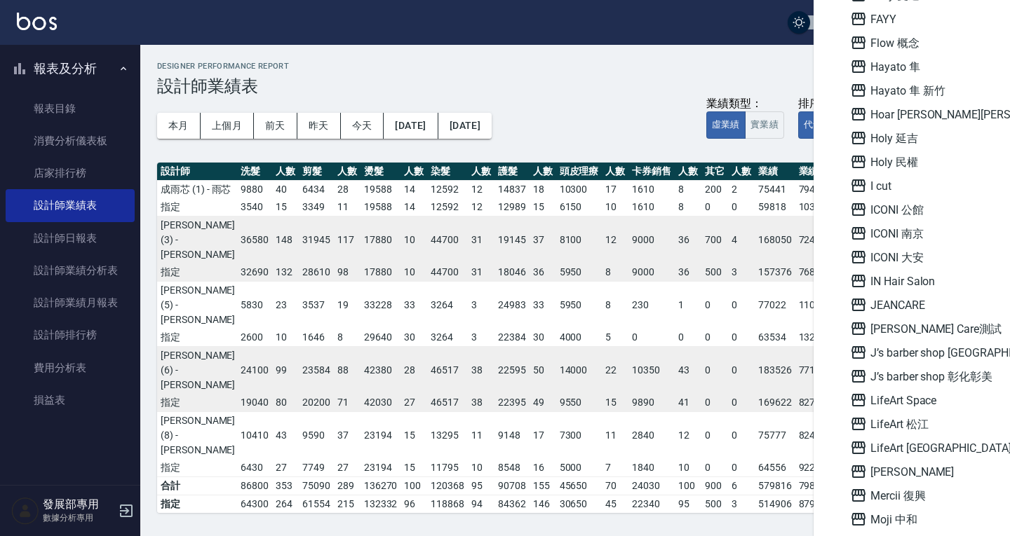
scroll to position [1262, 0]
click at [909, 248] on span "ICONI 大安" at bounding box center [918, 256] width 137 height 17
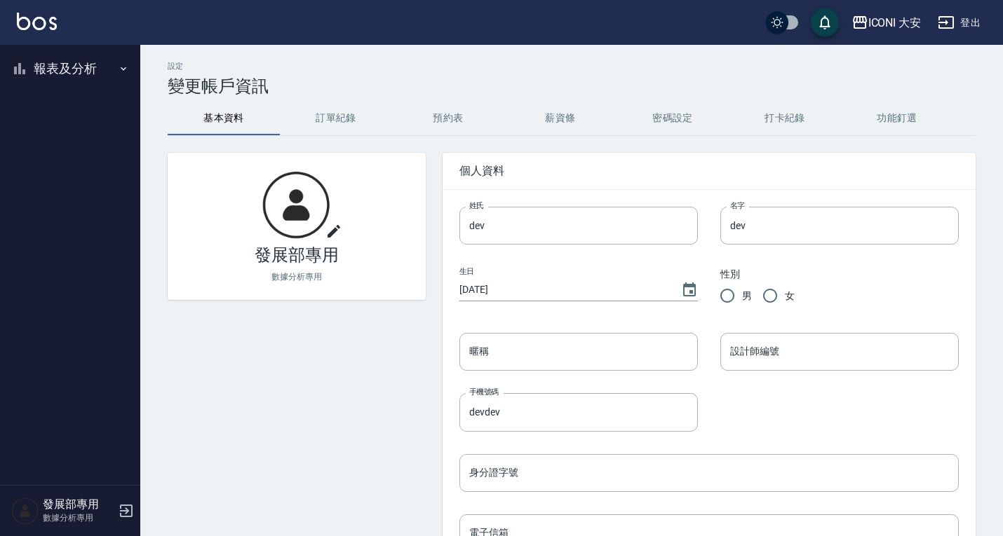
click at [59, 63] on button "報表及分析" at bounding box center [70, 68] width 129 height 36
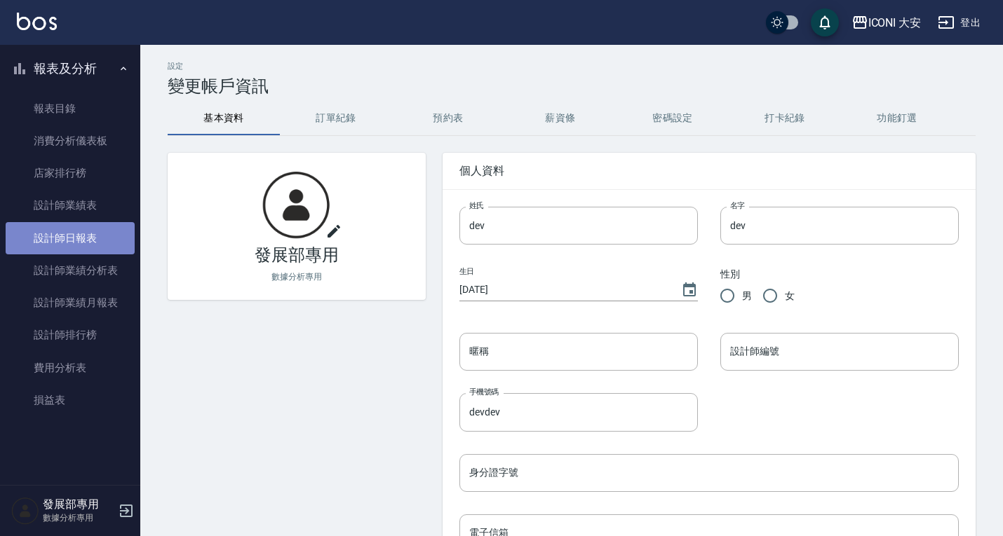
click at [97, 233] on link "設計師日報表" at bounding box center [70, 238] width 129 height 32
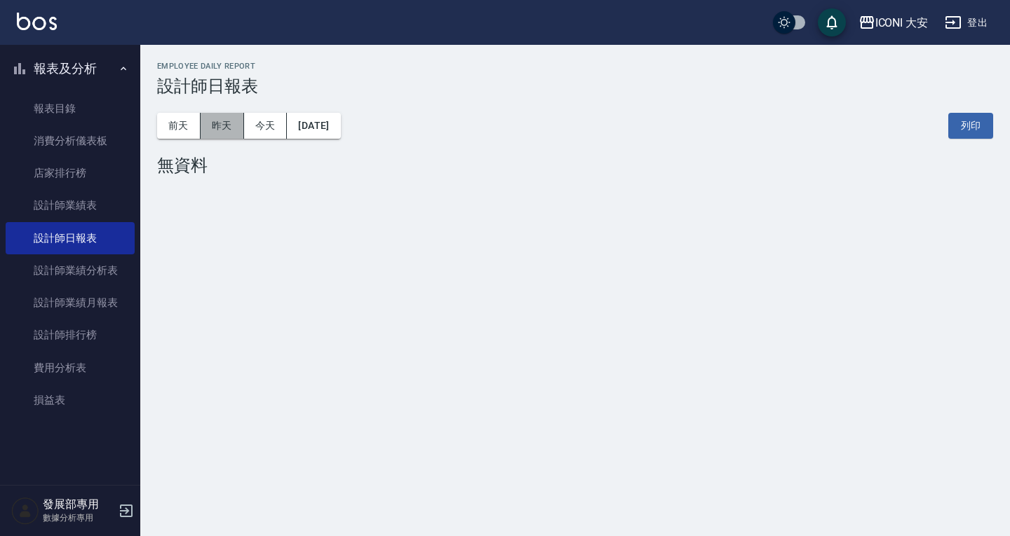
click at [233, 125] on button "昨天" at bounding box center [222, 126] width 43 height 26
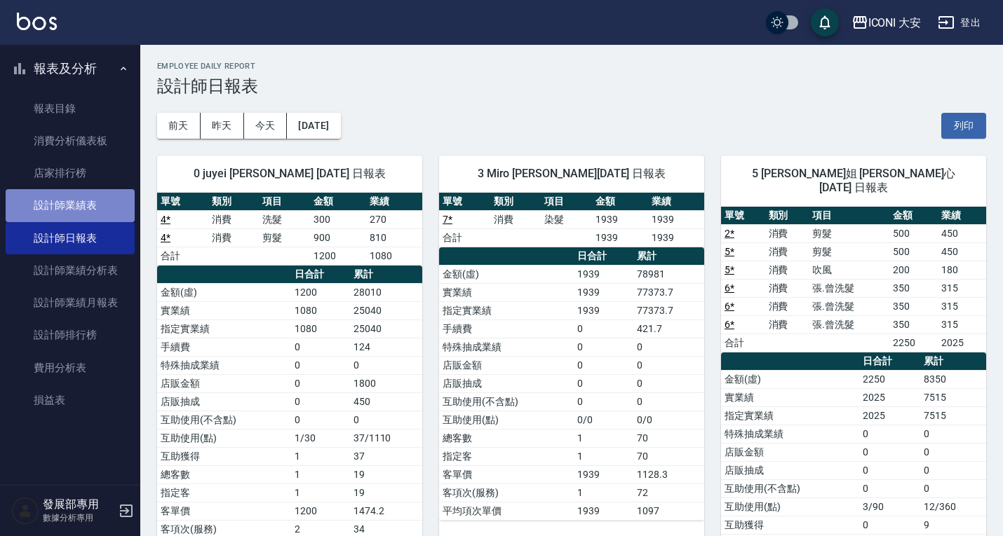
click at [93, 211] on link "設計師業績表" at bounding box center [70, 205] width 129 height 32
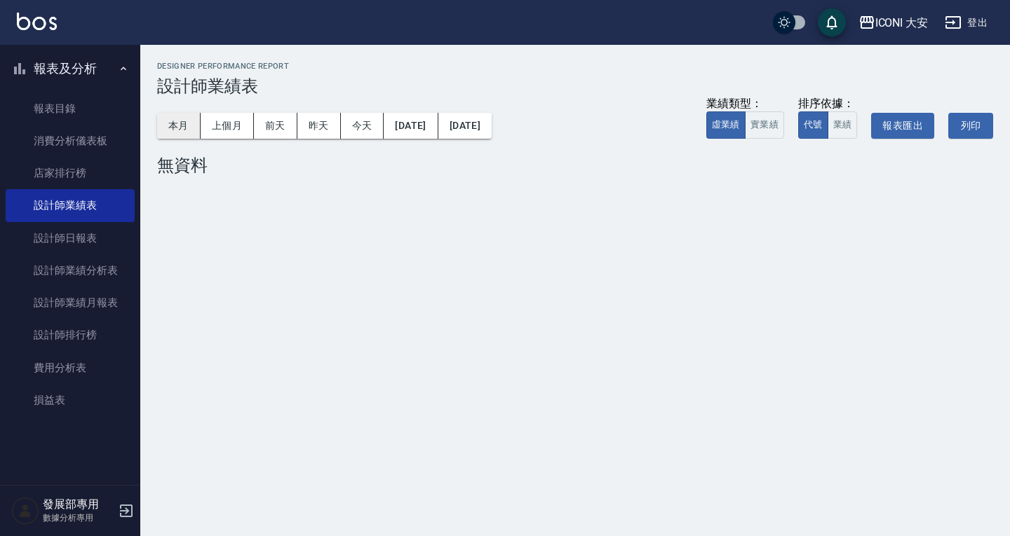
click at [191, 118] on button "本月" at bounding box center [178, 126] width 43 height 26
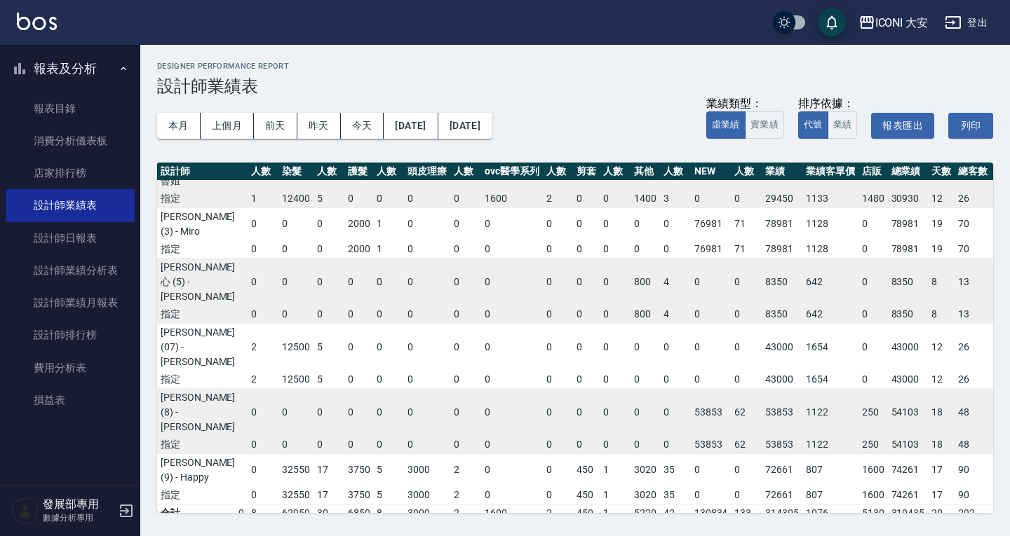
scroll to position [102, 157]
click at [920, 16] on div "ICONI 大安" at bounding box center [901, 23] width 53 height 18
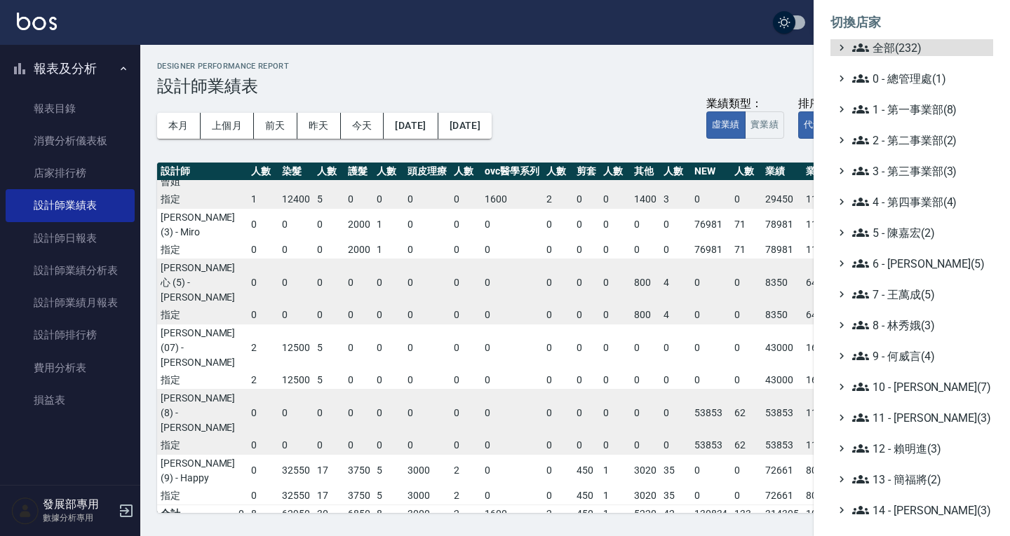
click at [902, 152] on ul "全部(232) 0 - 總管理處(1) 1 - 第一事業部(8) 2 - 第二事業部(2) 3 - 第三事業部(3) 4 - 第四事業部(4) 5 - [PE…" at bounding box center [911, 386] width 163 height 695
click at [904, 143] on span "2 - 第二事業部(2)" at bounding box center [919, 140] width 135 height 17
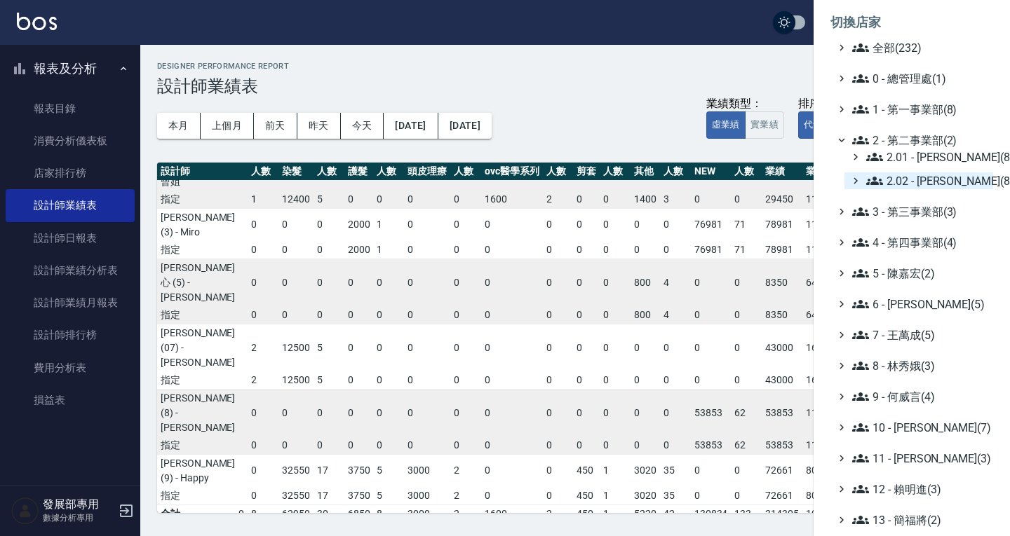
click at [917, 179] on span "2.02 - 何恭霖(8)" at bounding box center [926, 180] width 121 height 17
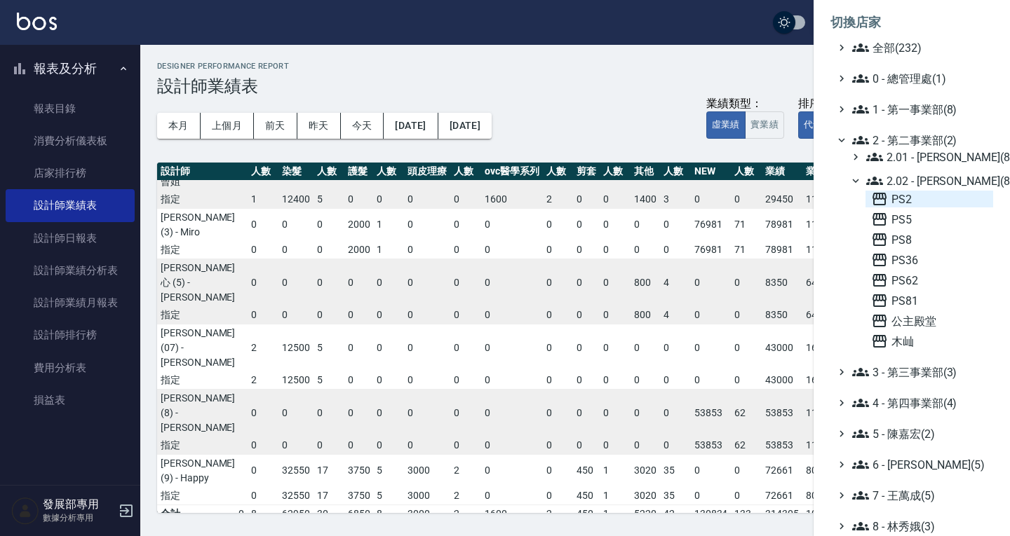
click at [909, 194] on span "PS2" at bounding box center [929, 199] width 116 height 17
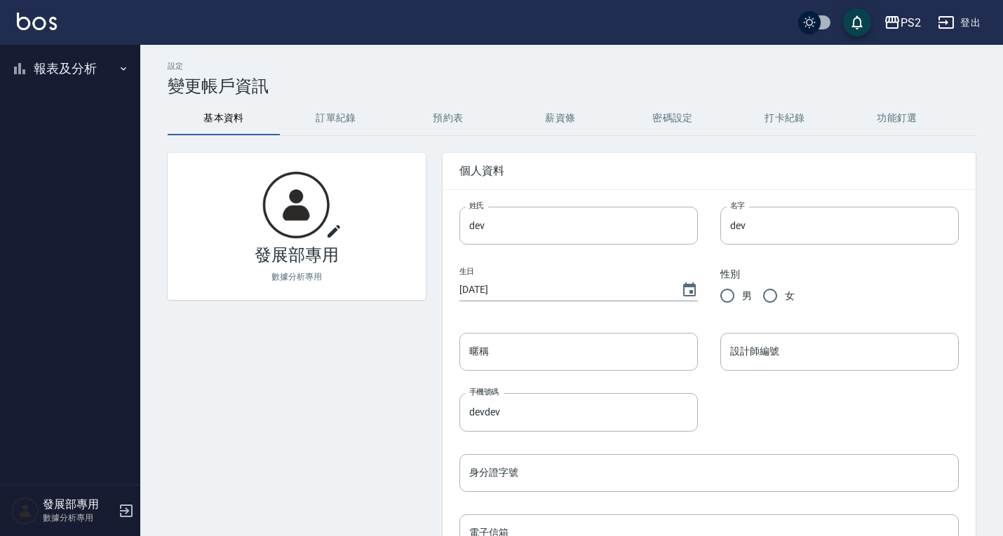
click at [56, 72] on button "報表及分析" at bounding box center [70, 68] width 129 height 36
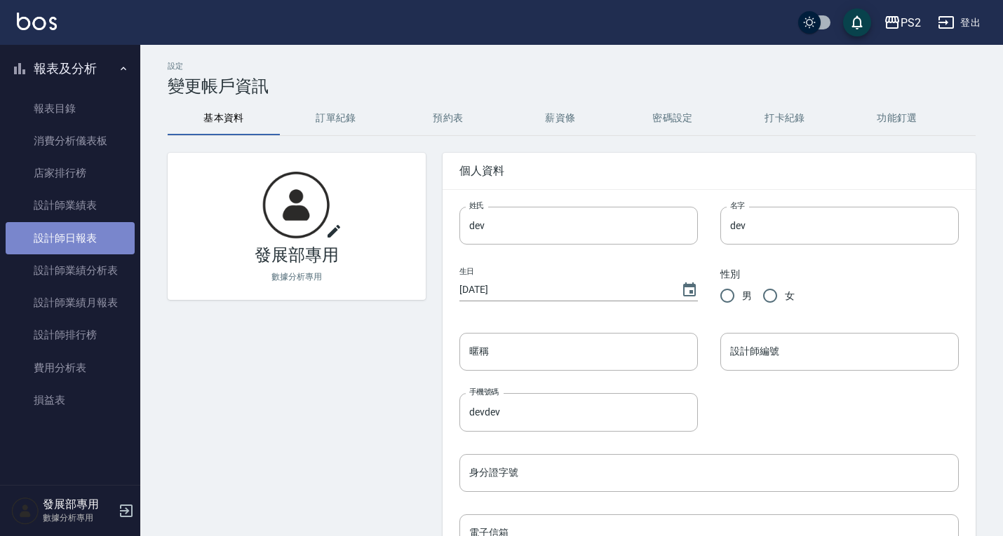
click at [76, 231] on link "設計師日報表" at bounding box center [70, 238] width 129 height 32
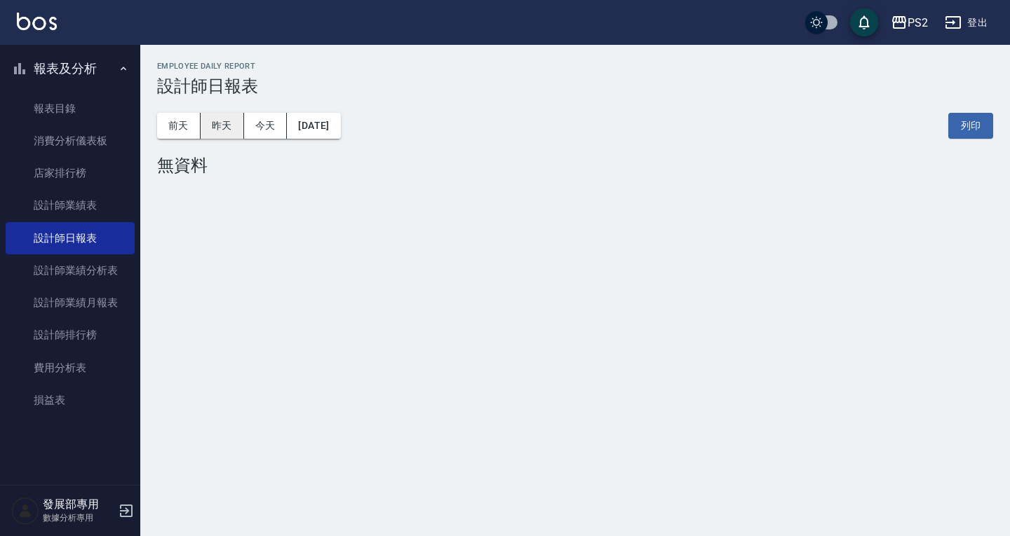
click at [233, 129] on button "昨天" at bounding box center [222, 126] width 43 height 26
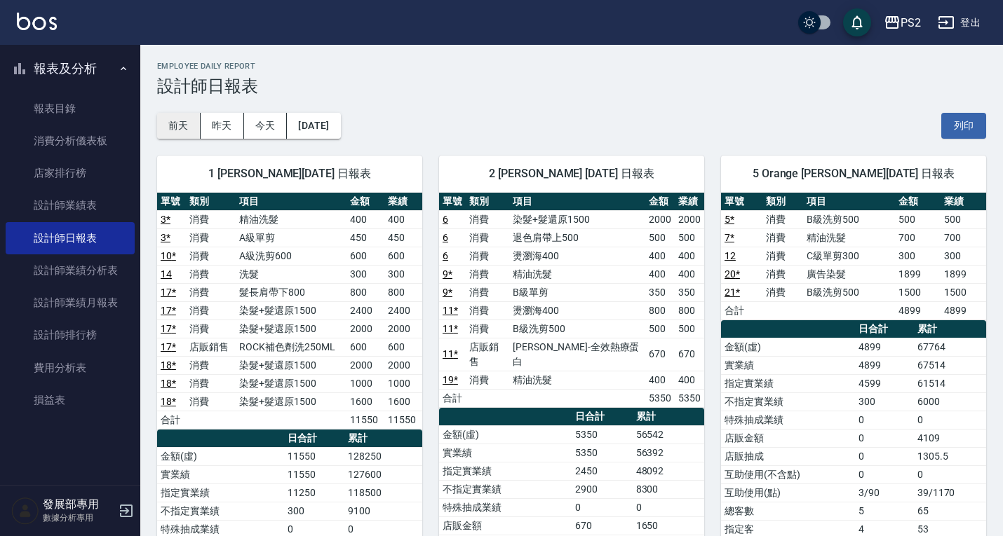
click at [179, 119] on button "前天" at bounding box center [178, 126] width 43 height 26
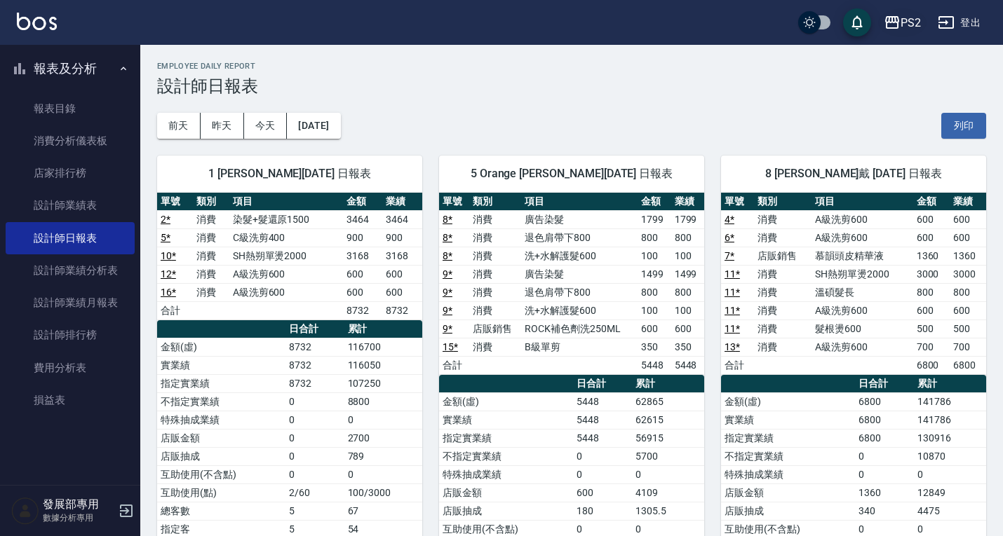
click at [913, 22] on div "PS2" at bounding box center [910, 23] width 20 height 18
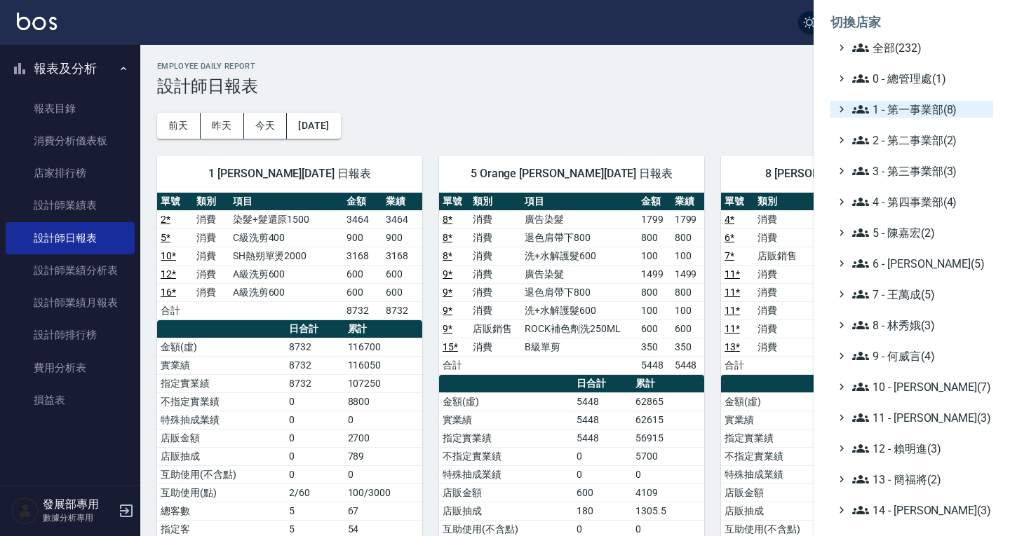
click at [912, 110] on span "1 - 第一事業部(8)" at bounding box center [919, 109] width 135 height 17
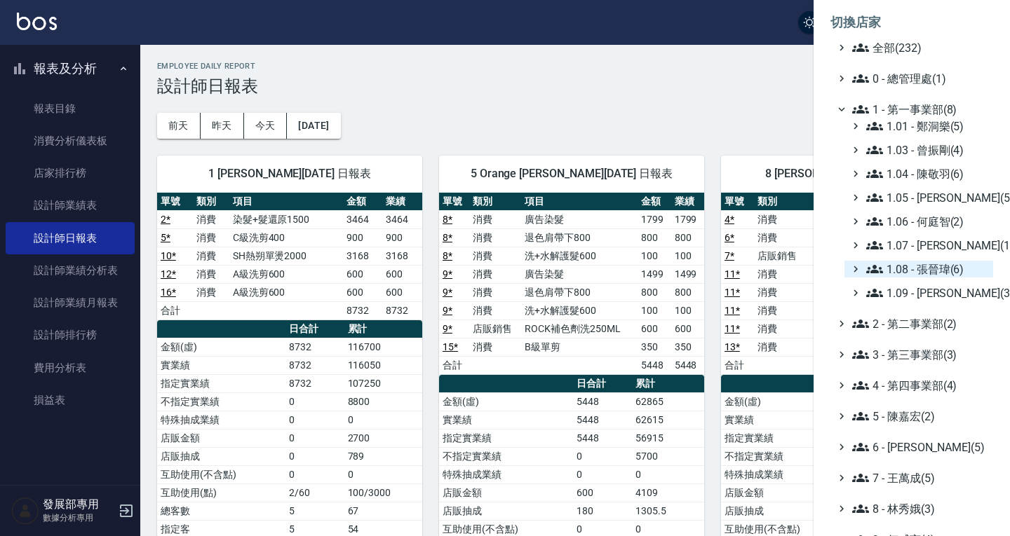
click at [940, 261] on span "1.08 - 張晉瑋(6)" at bounding box center [926, 269] width 121 height 17
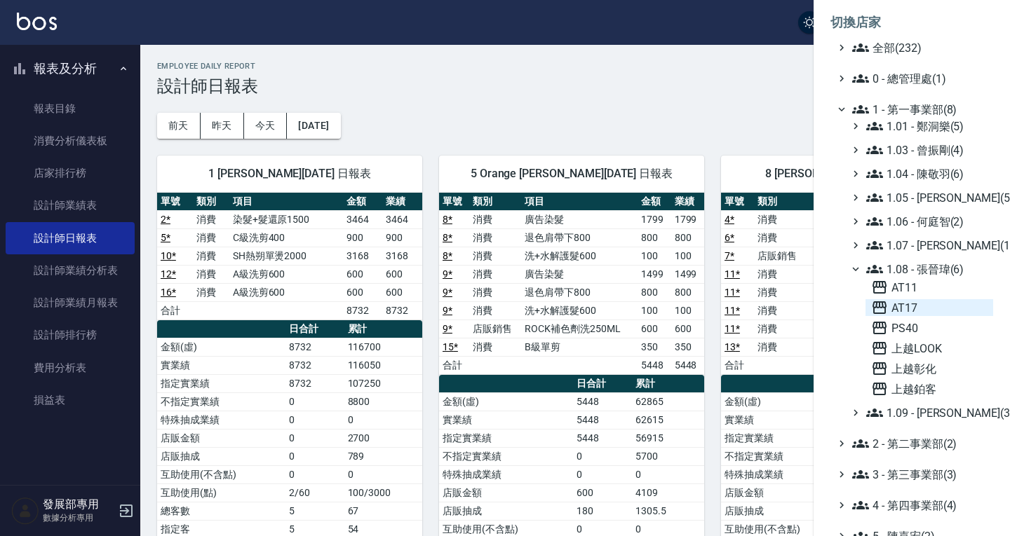
click at [924, 303] on span "AT17" at bounding box center [929, 307] width 116 height 17
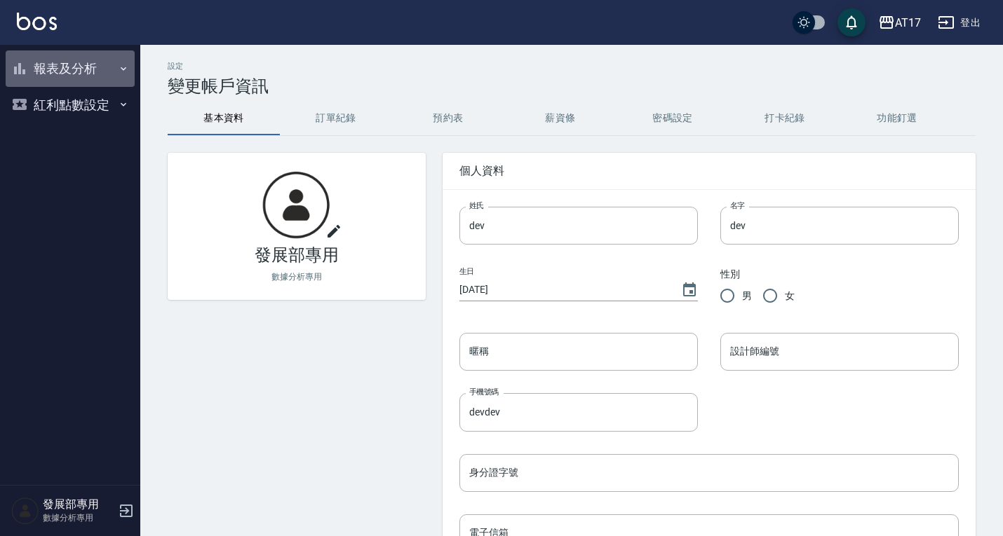
click at [85, 71] on button "報表及分析" at bounding box center [70, 68] width 129 height 36
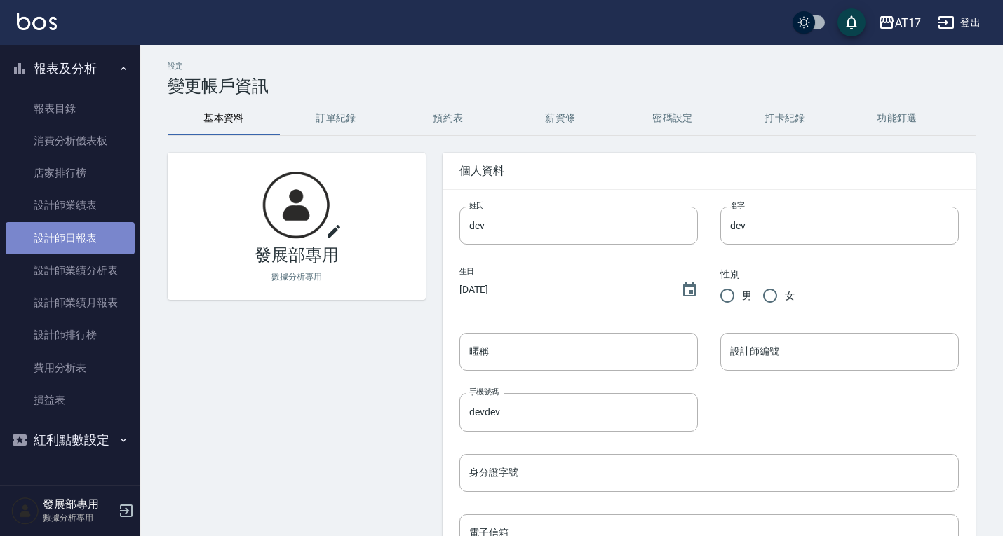
click at [109, 233] on link "設計師日報表" at bounding box center [70, 238] width 129 height 32
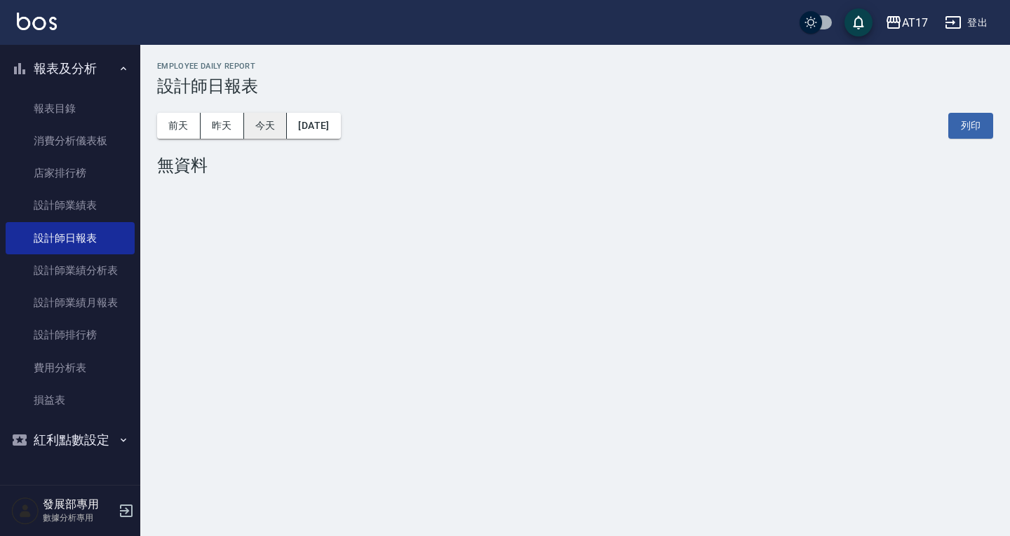
click at [263, 129] on button "今天" at bounding box center [265, 126] width 43 height 26
click at [231, 133] on button "昨天" at bounding box center [222, 126] width 43 height 26
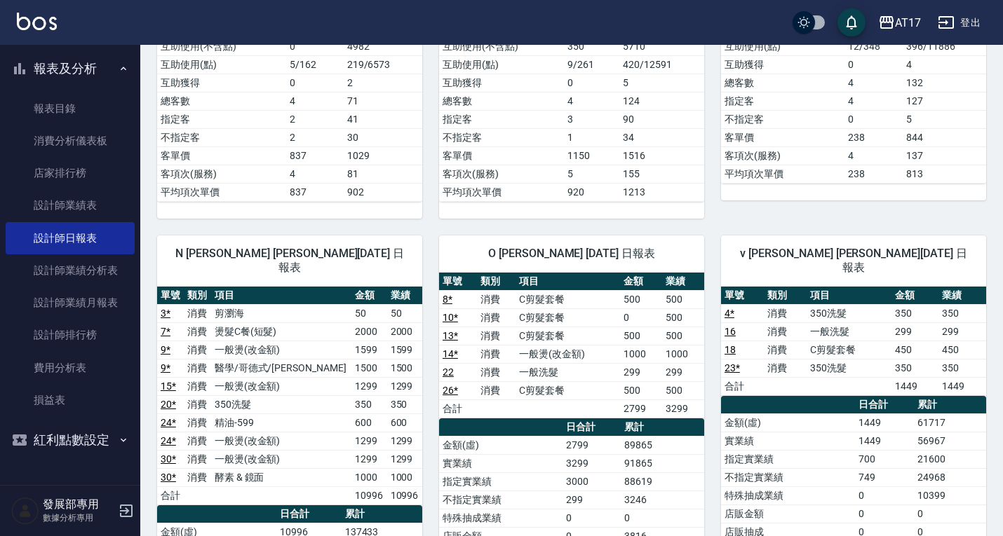
scroll to position [561, 0]
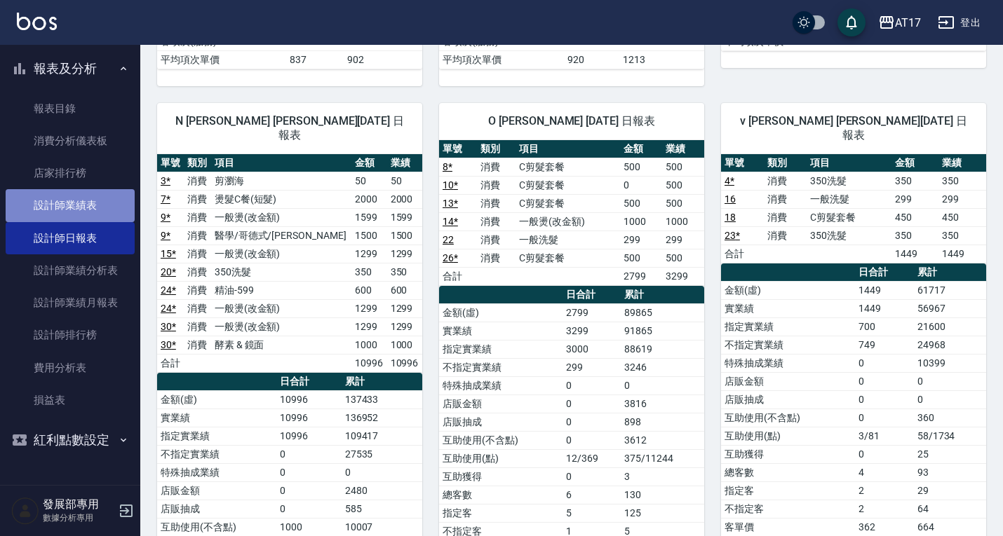
click at [102, 194] on link "設計師業績表" at bounding box center [70, 205] width 129 height 32
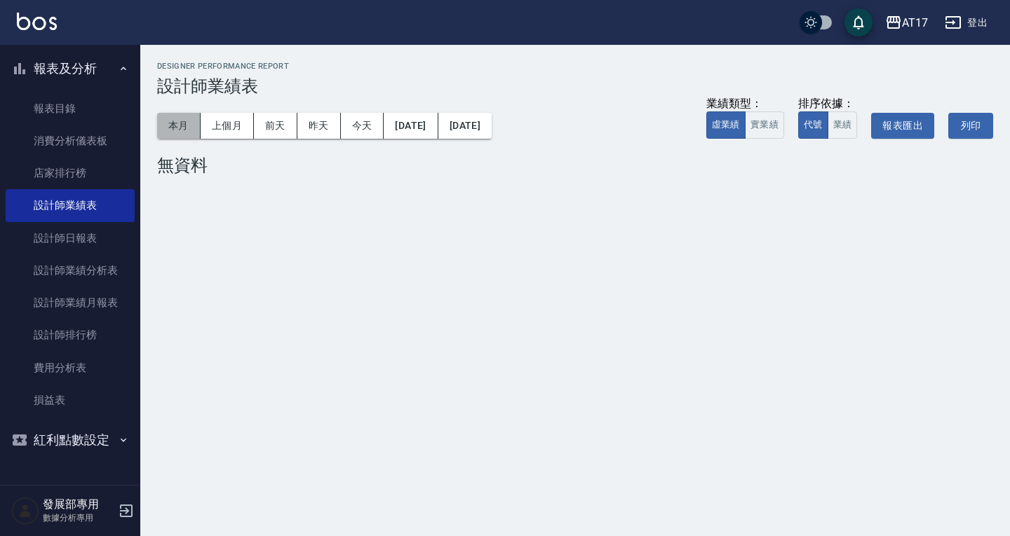
click at [184, 123] on button "本月" at bounding box center [178, 126] width 43 height 26
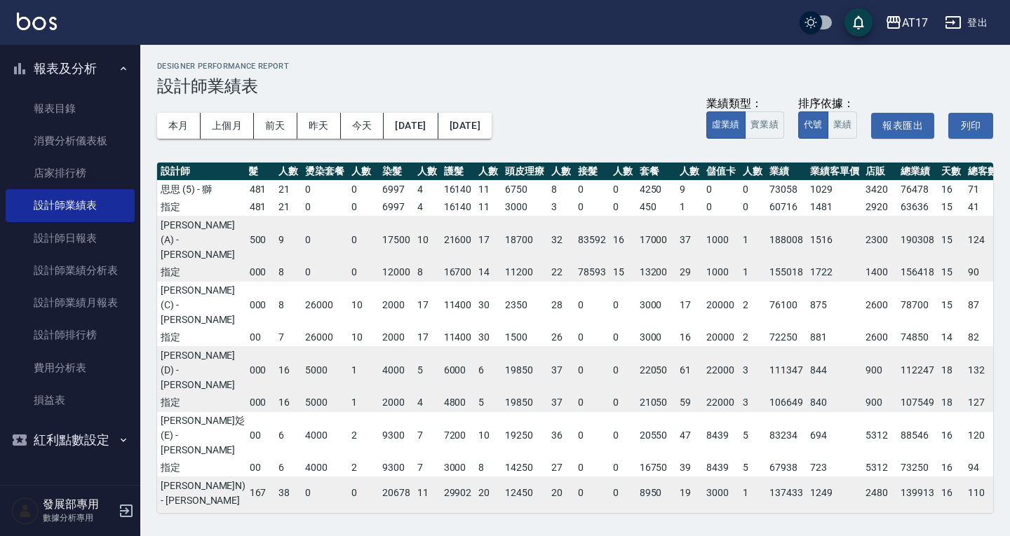
scroll to position [16, 132]
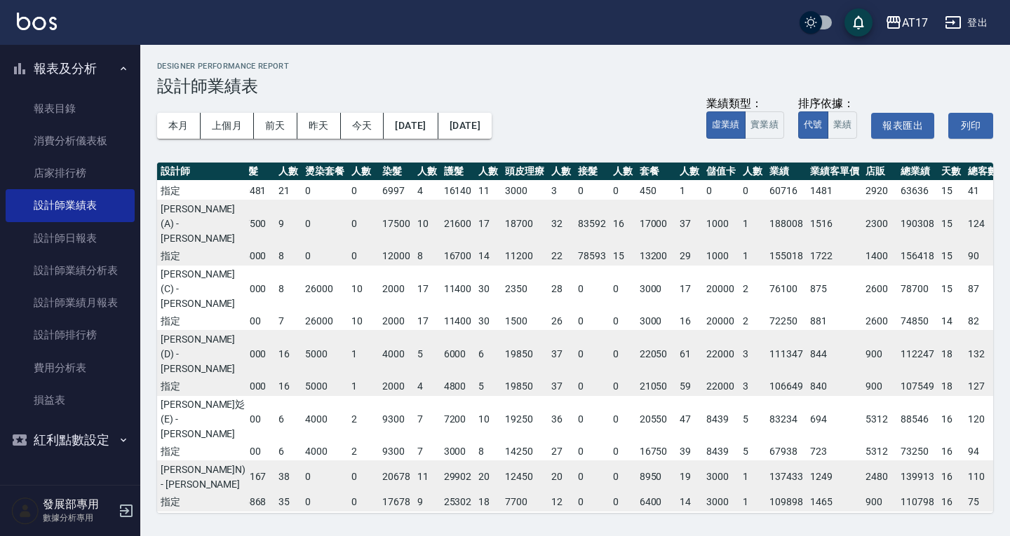
drag, startPoint x: 827, startPoint y: 293, endPoint x: 874, endPoint y: 266, distance: 54.0
click at [937, 376] on td "18" at bounding box center [950, 354] width 27 height 48
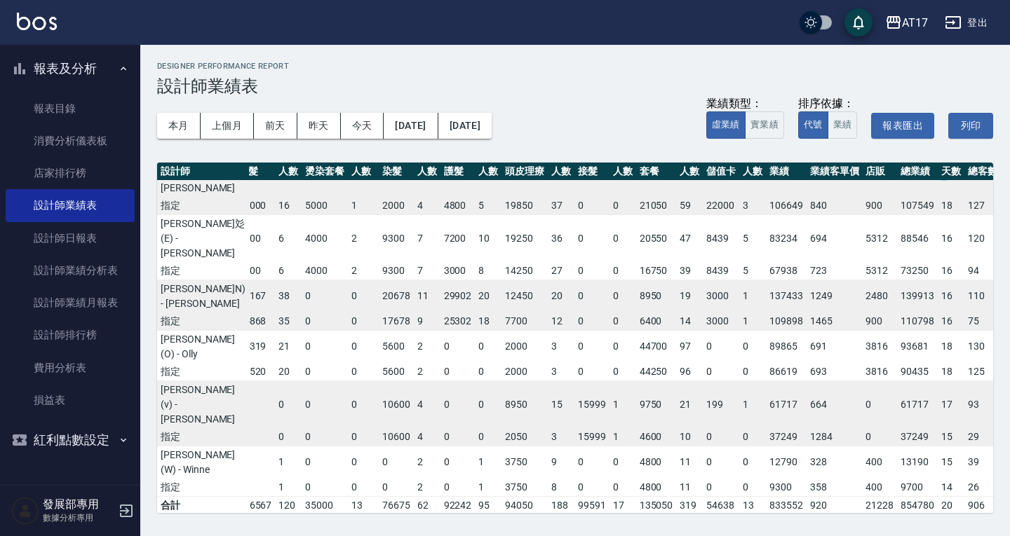
scroll to position [198, 132]
click at [937, 312] on td "16" at bounding box center [950, 295] width 27 height 33
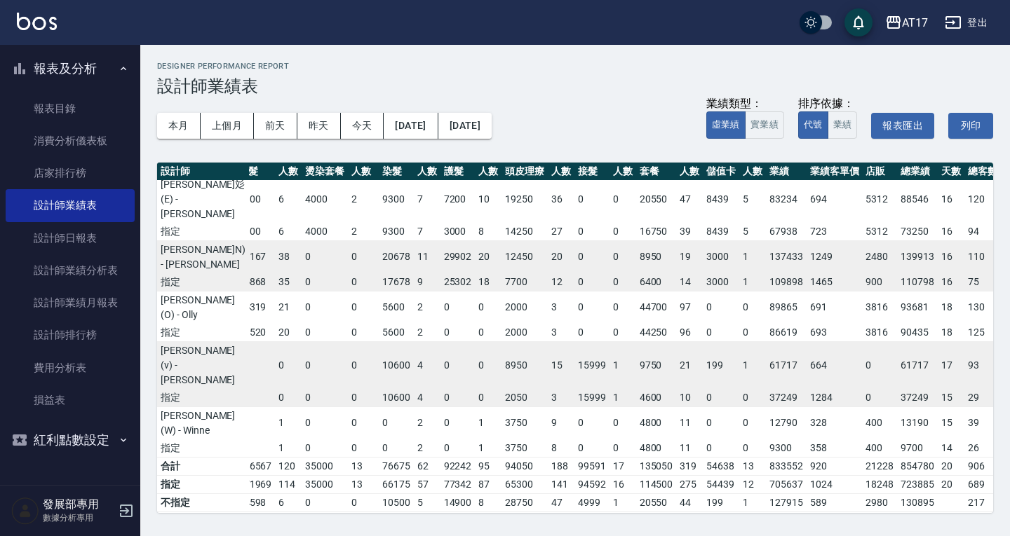
scroll to position [238, 132]
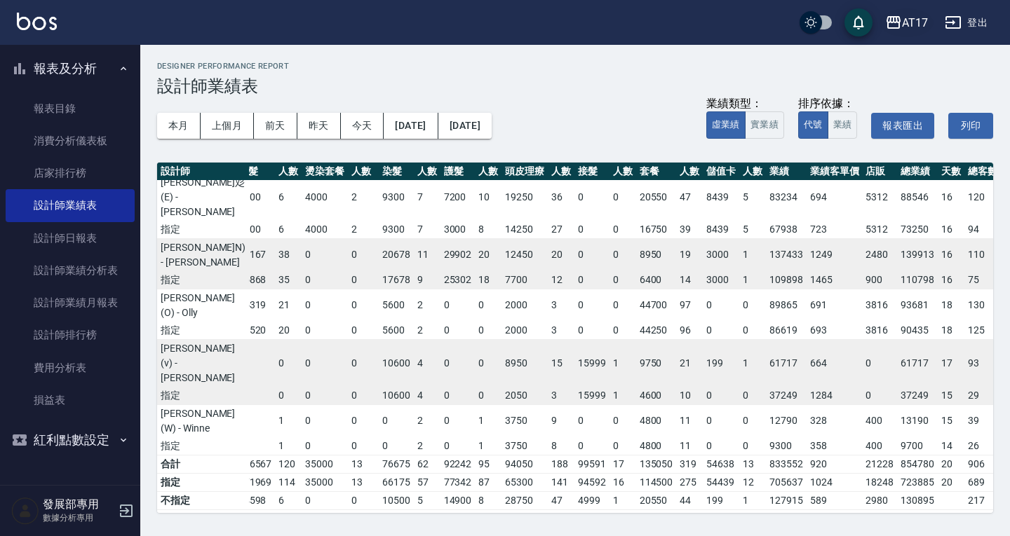
click at [922, 20] on div "AT17" at bounding box center [915, 23] width 26 height 18
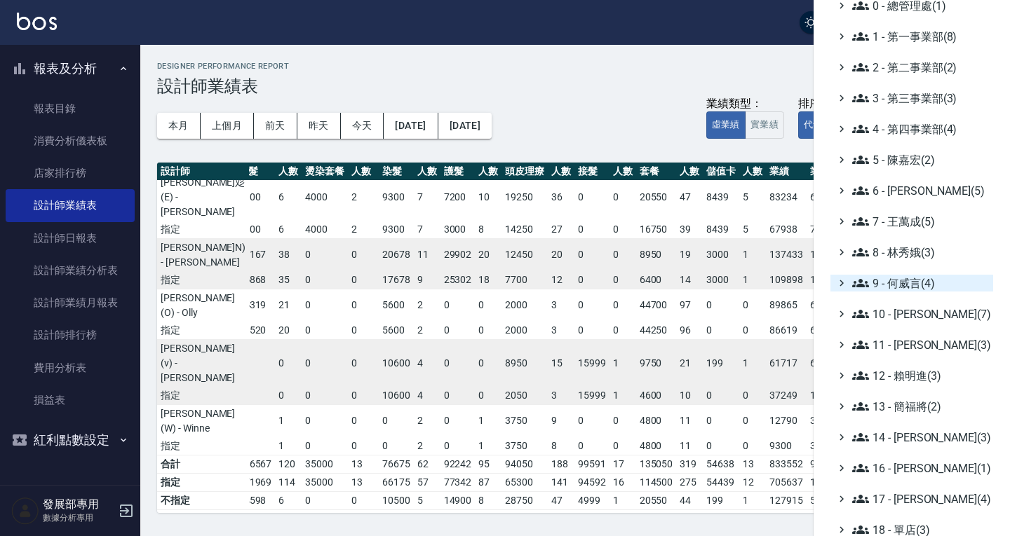
scroll to position [70, 0]
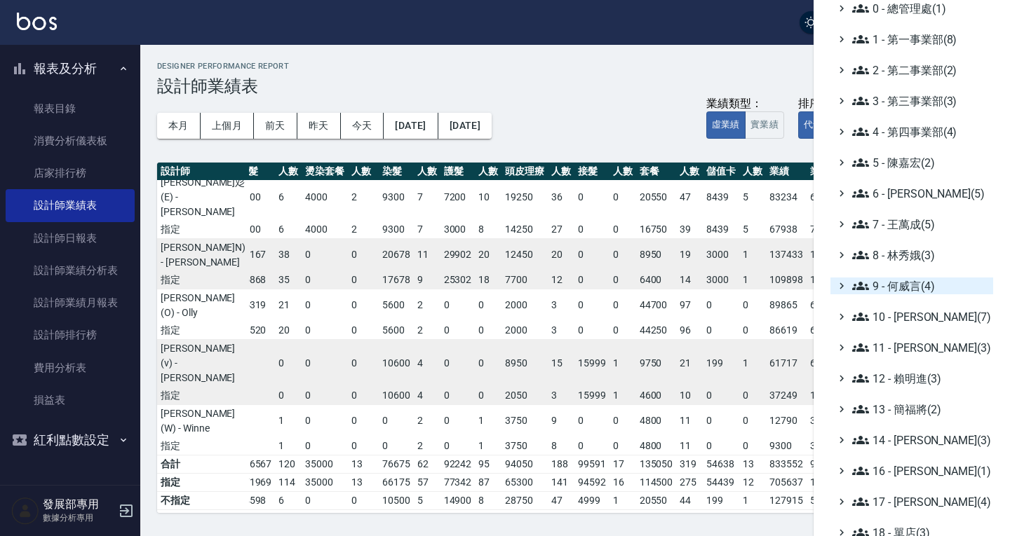
click at [897, 292] on span "9 - 何威言(4)" at bounding box center [919, 286] width 135 height 17
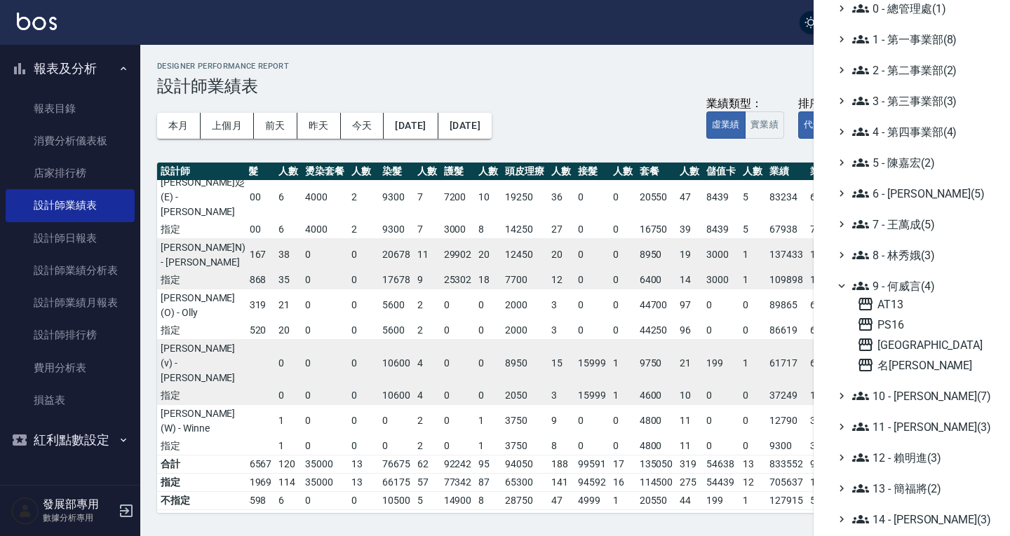
click at [912, 375] on ul "全部(232) 0 - 總管理處(1) 1 - 第一事業部(8) 2 - 第二事業部(2) 3 - 第三事業部(3) 4 - 第四事業部(4) 5 - [PE…" at bounding box center [911, 356] width 163 height 775
click at [912, 365] on span "名[PERSON_NAME]" at bounding box center [922, 365] width 130 height 17
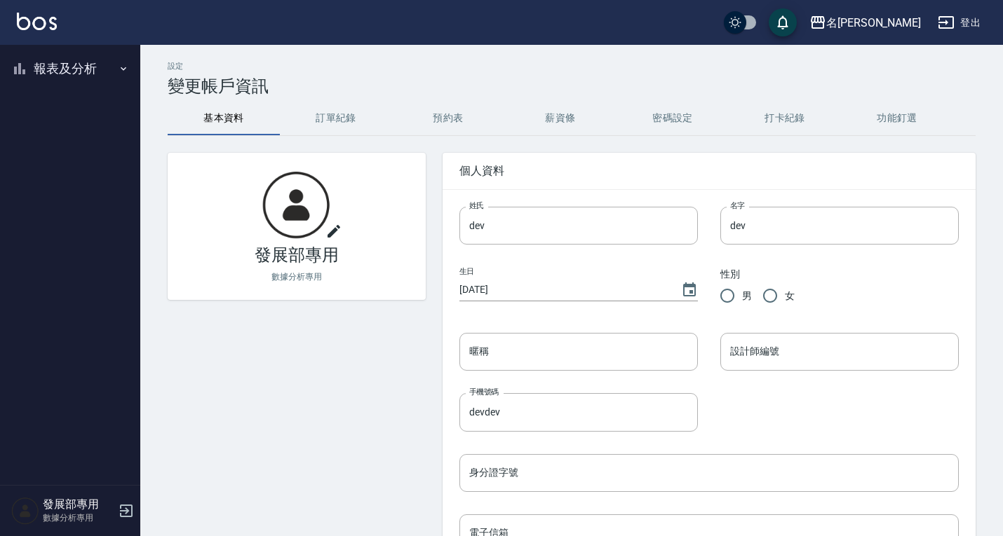
click at [74, 71] on button "報表及分析" at bounding box center [70, 68] width 129 height 36
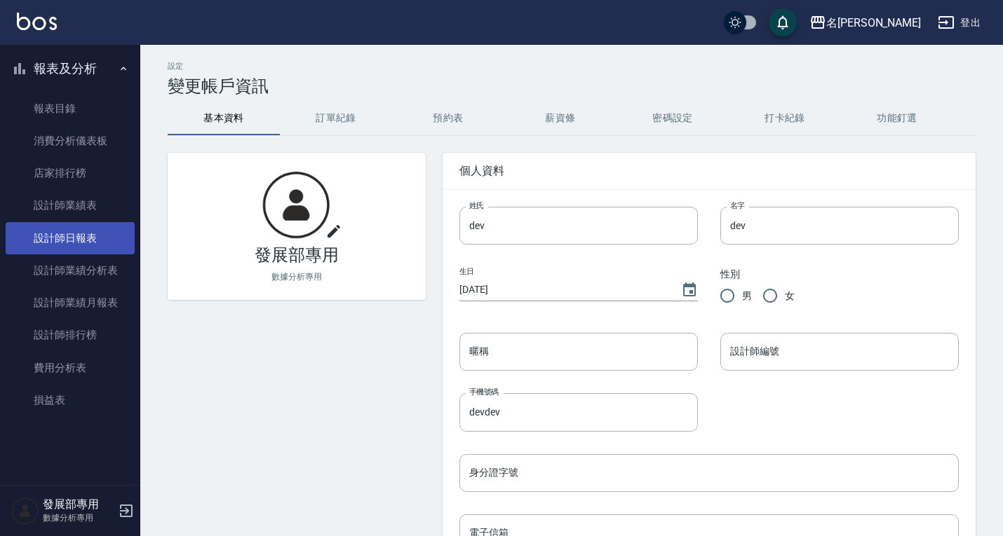
click at [68, 236] on link "設計師日報表" at bounding box center [70, 238] width 129 height 32
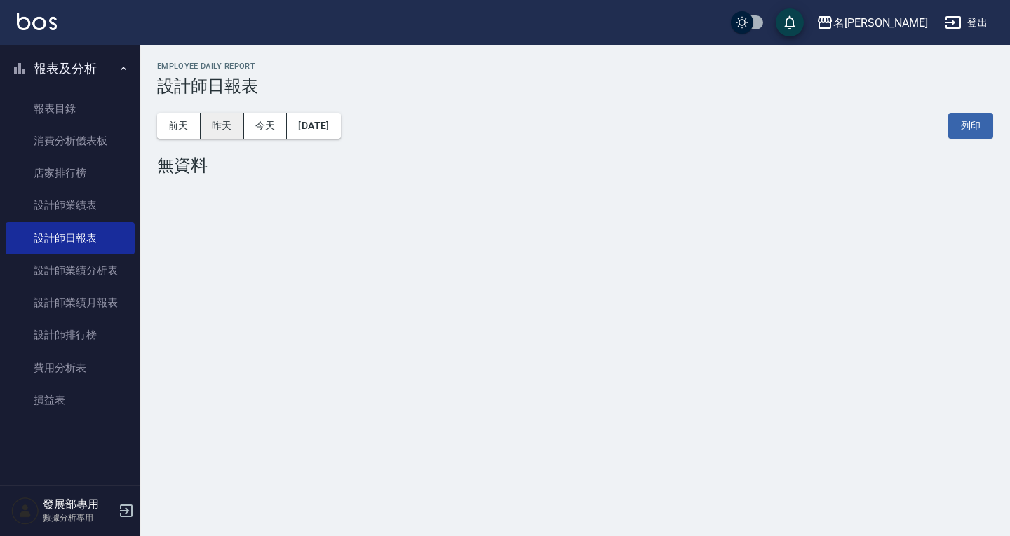
click at [232, 121] on button "昨天" at bounding box center [222, 126] width 43 height 26
